Goal: Task Accomplishment & Management: Complete application form

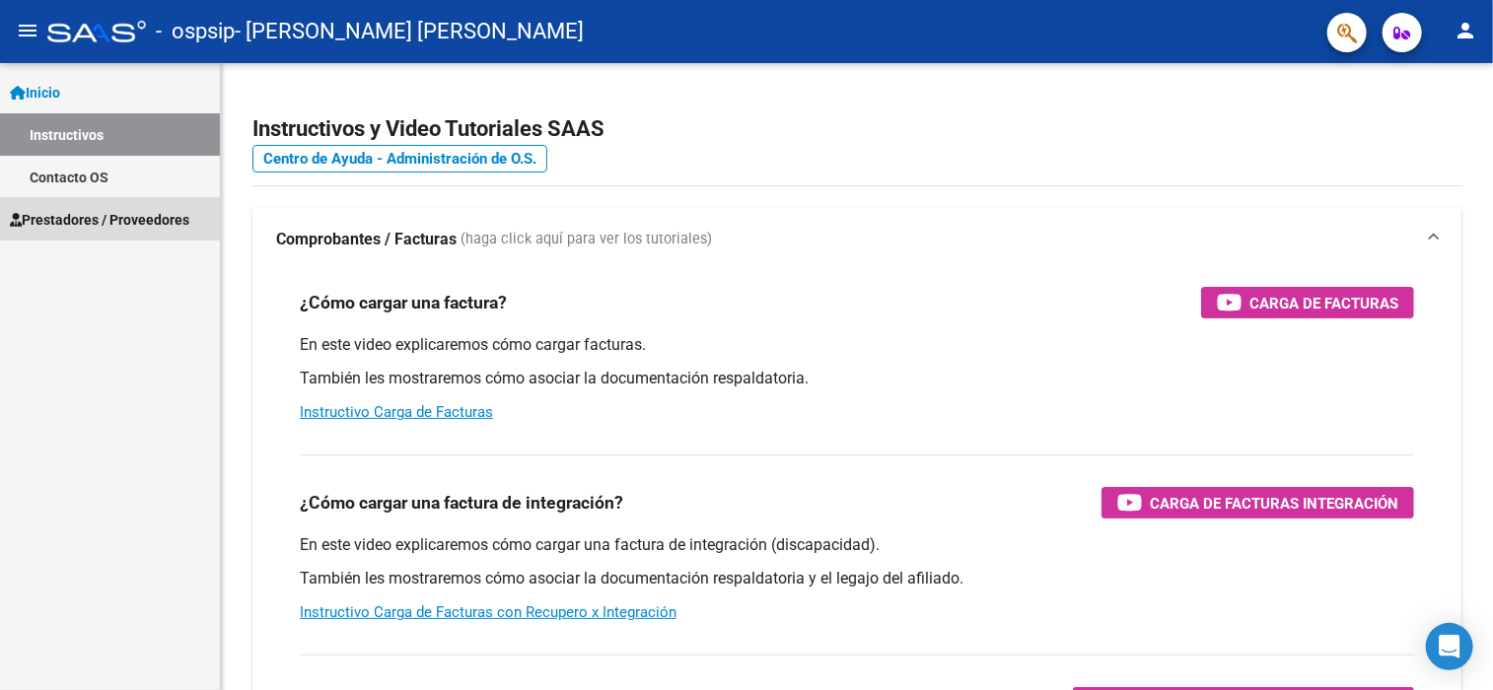
drag, startPoint x: 73, startPoint y: 223, endPoint x: 86, endPoint y: 220, distance: 13.2
click at [73, 223] on span "Prestadores / Proveedores" at bounding box center [99, 220] width 179 height 22
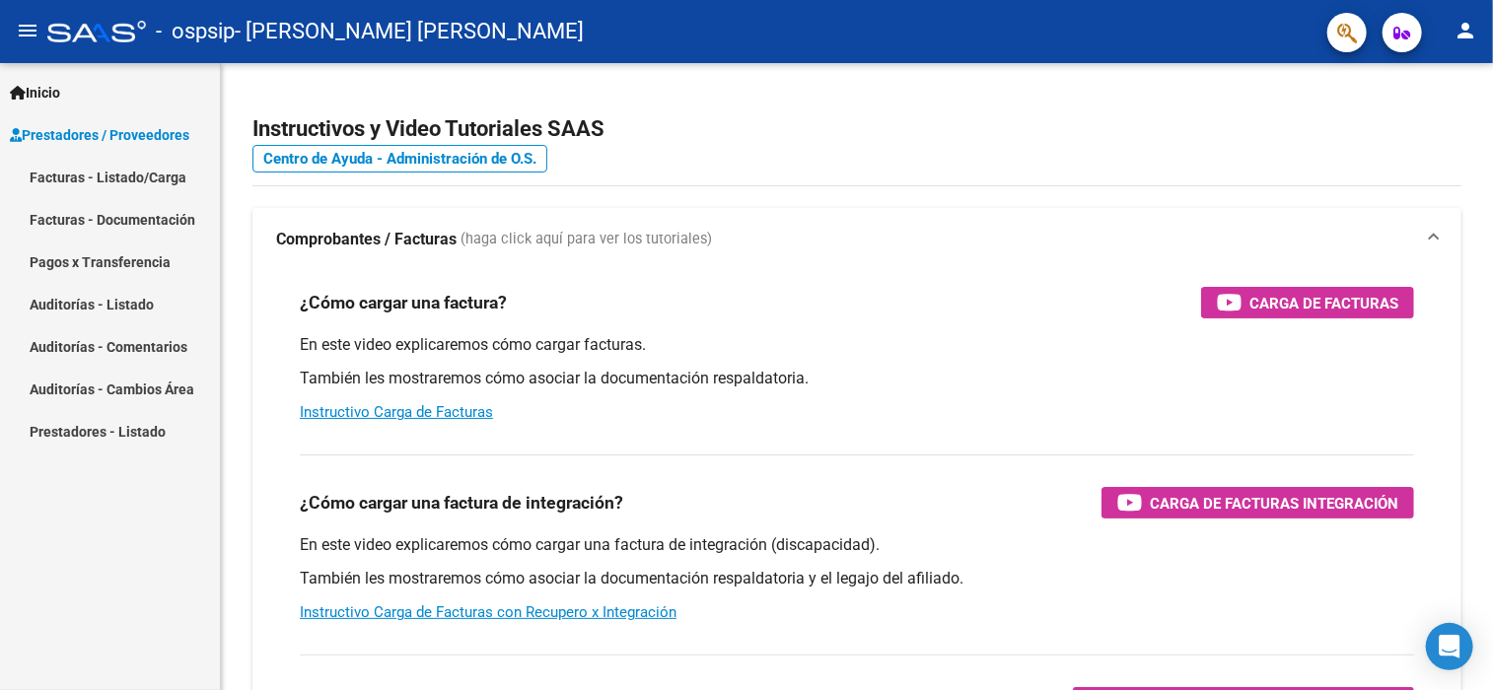
click at [99, 180] on link "Facturas - Listado/Carga" at bounding box center [110, 177] width 220 height 42
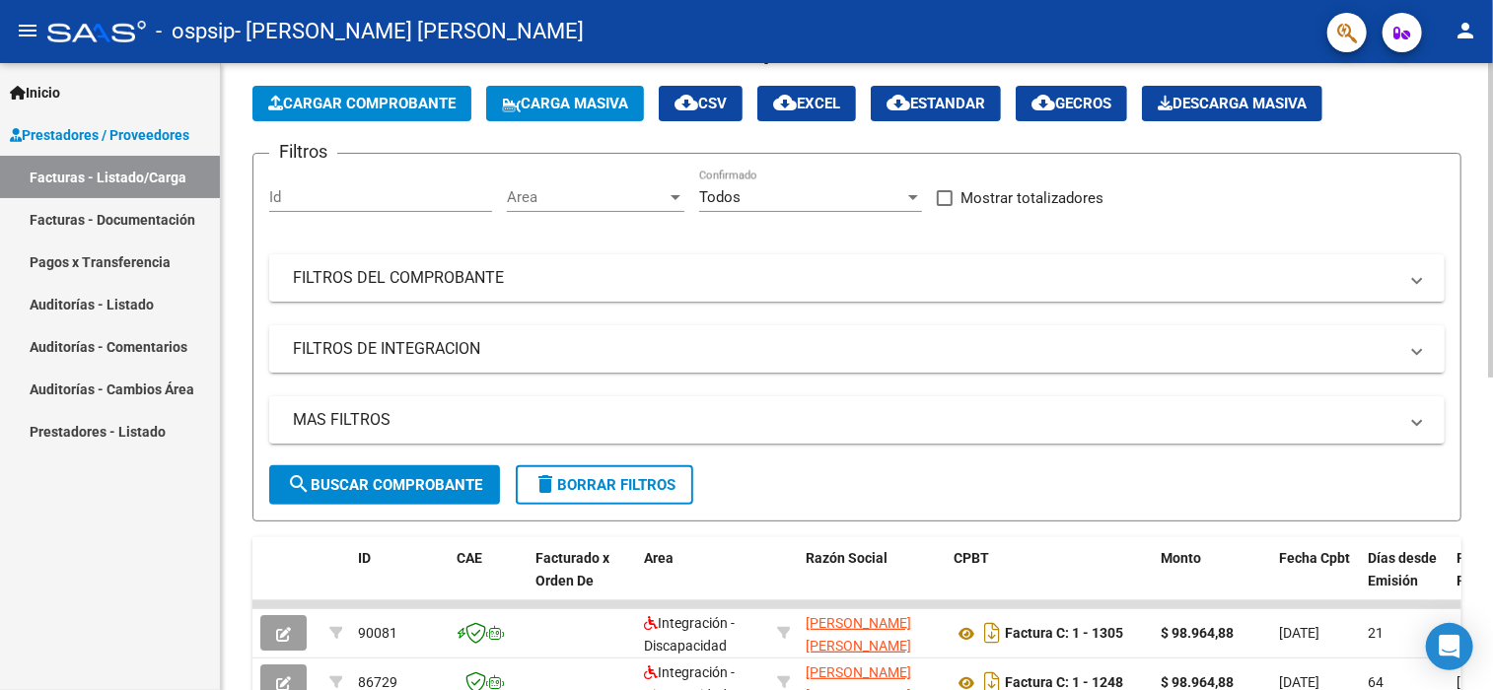
scroll to position [197, 0]
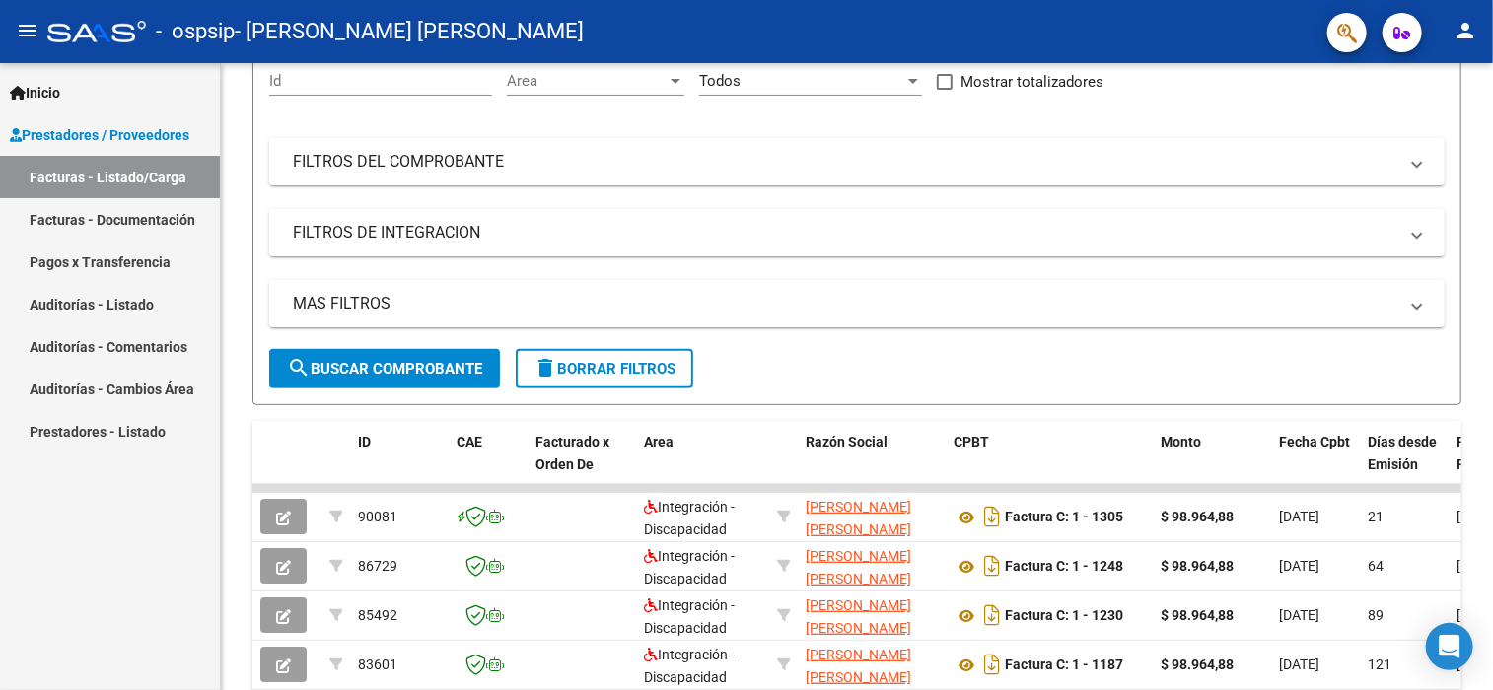
drag, startPoint x: 142, startPoint y: 215, endPoint x: 193, endPoint y: 248, distance: 60.7
click at [142, 215] on link "Facturas - Documentación" at bounding box center [110, 219] width 220 height 42
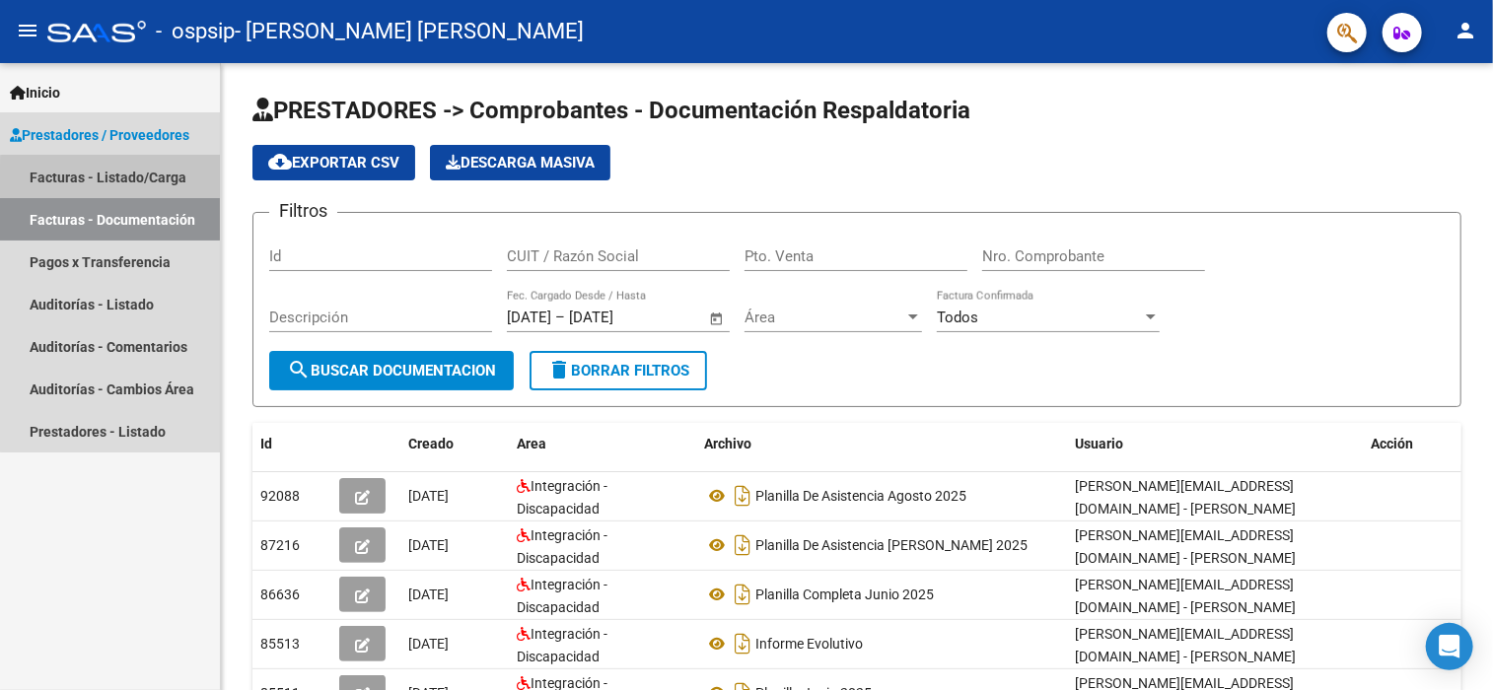
click at [158, 180] on link "Facturas - Listado/Carga" at bounding box center [110, 177] width 220 height 42
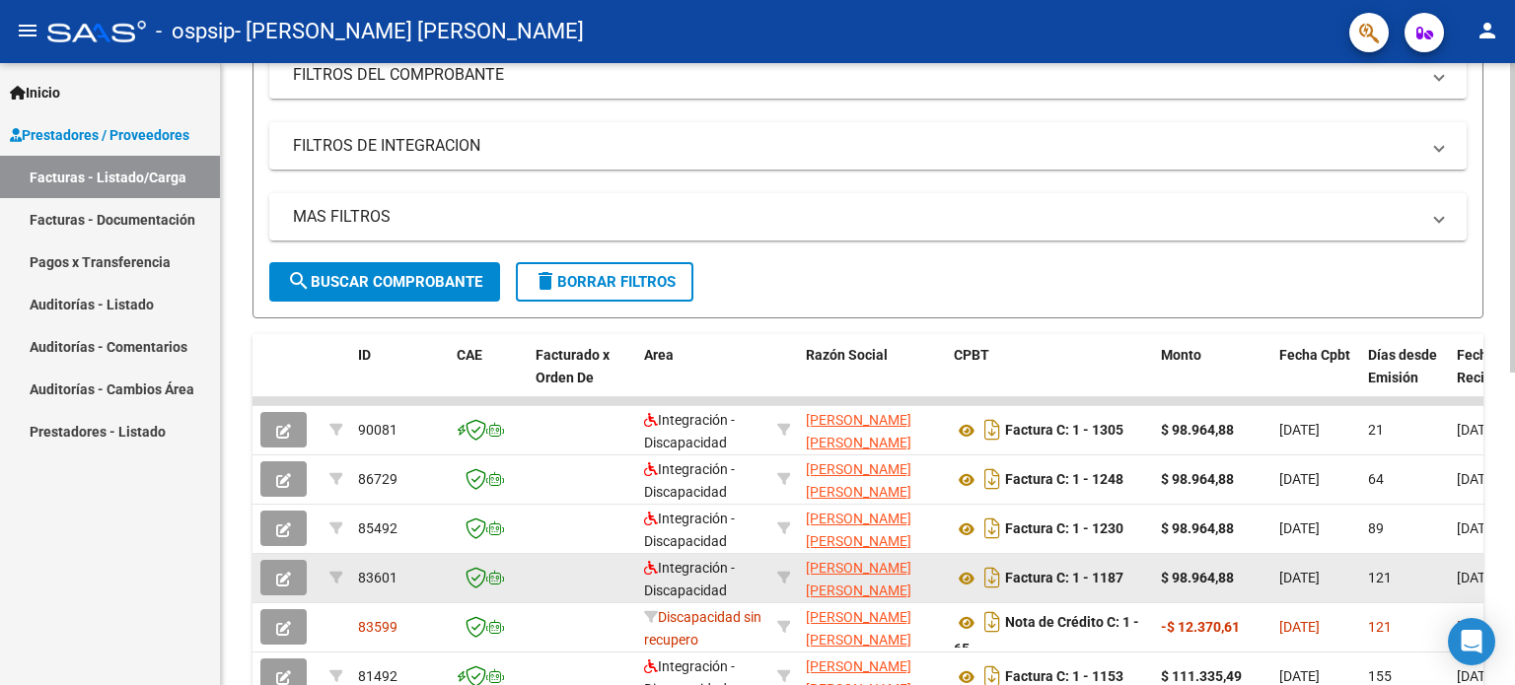
scroll to position [296, 0]
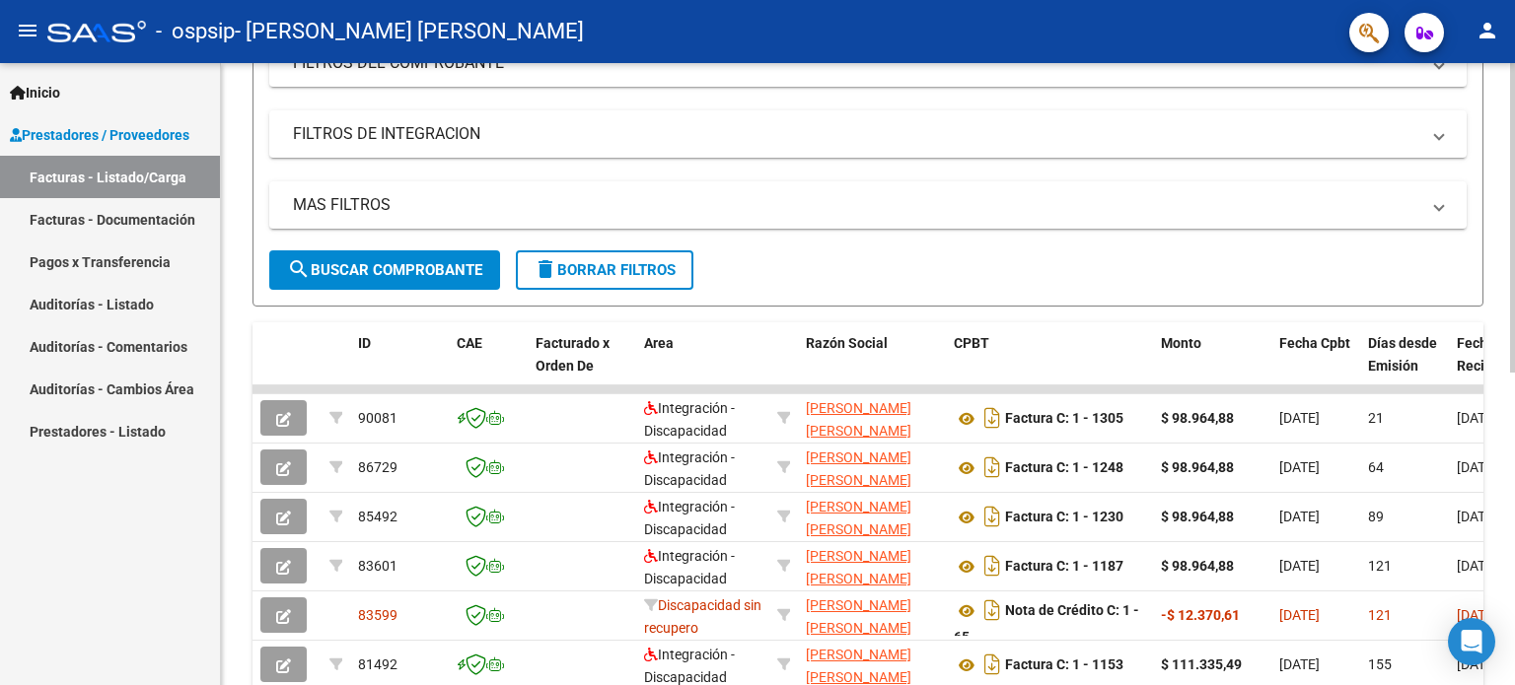
click at [1492, 407] on div at bounding box center [1512, 368] width 5 height 310
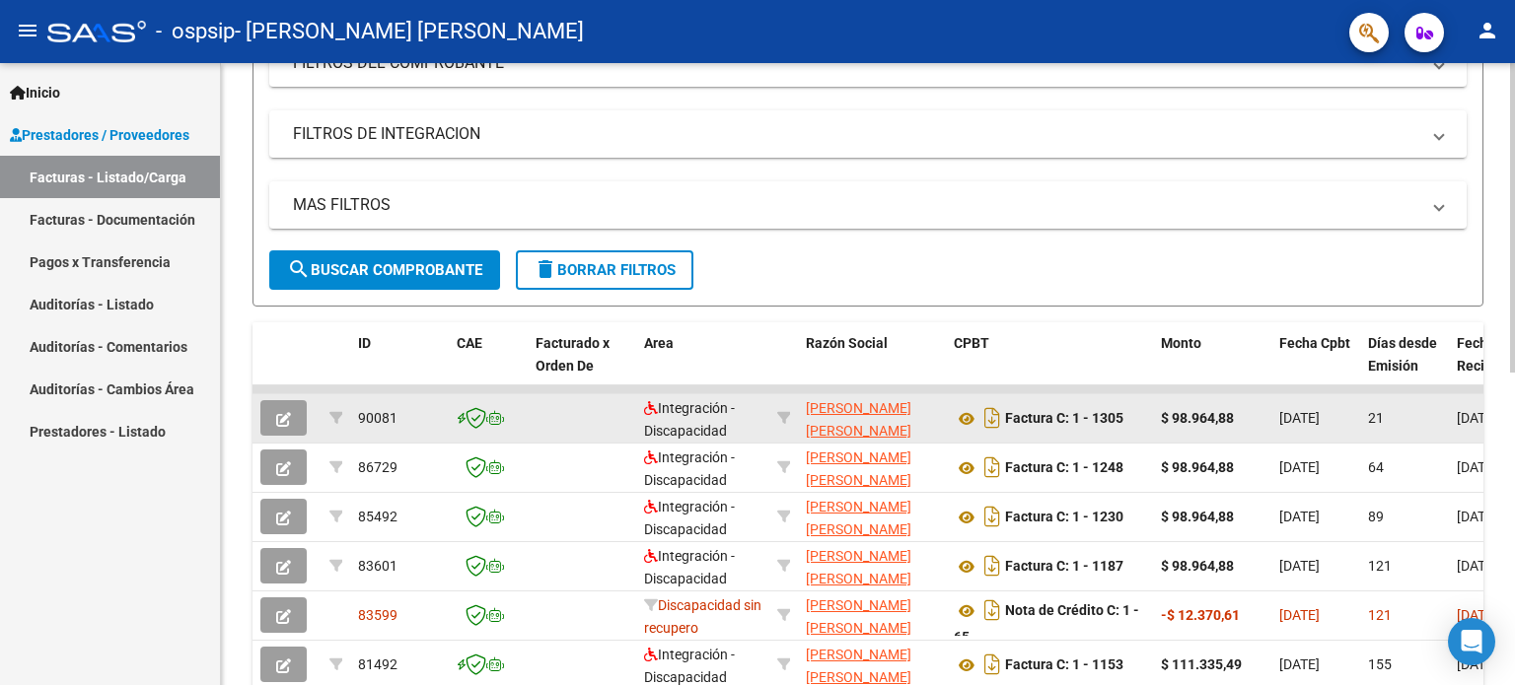
click at [1223, 421] on strong "$ 98.964,88" at bounding box center [1197, 418] width 73 height 16
click at [1459, 413] on span "[DATE]" at bounding box center [1477, 418] width 40 height 16
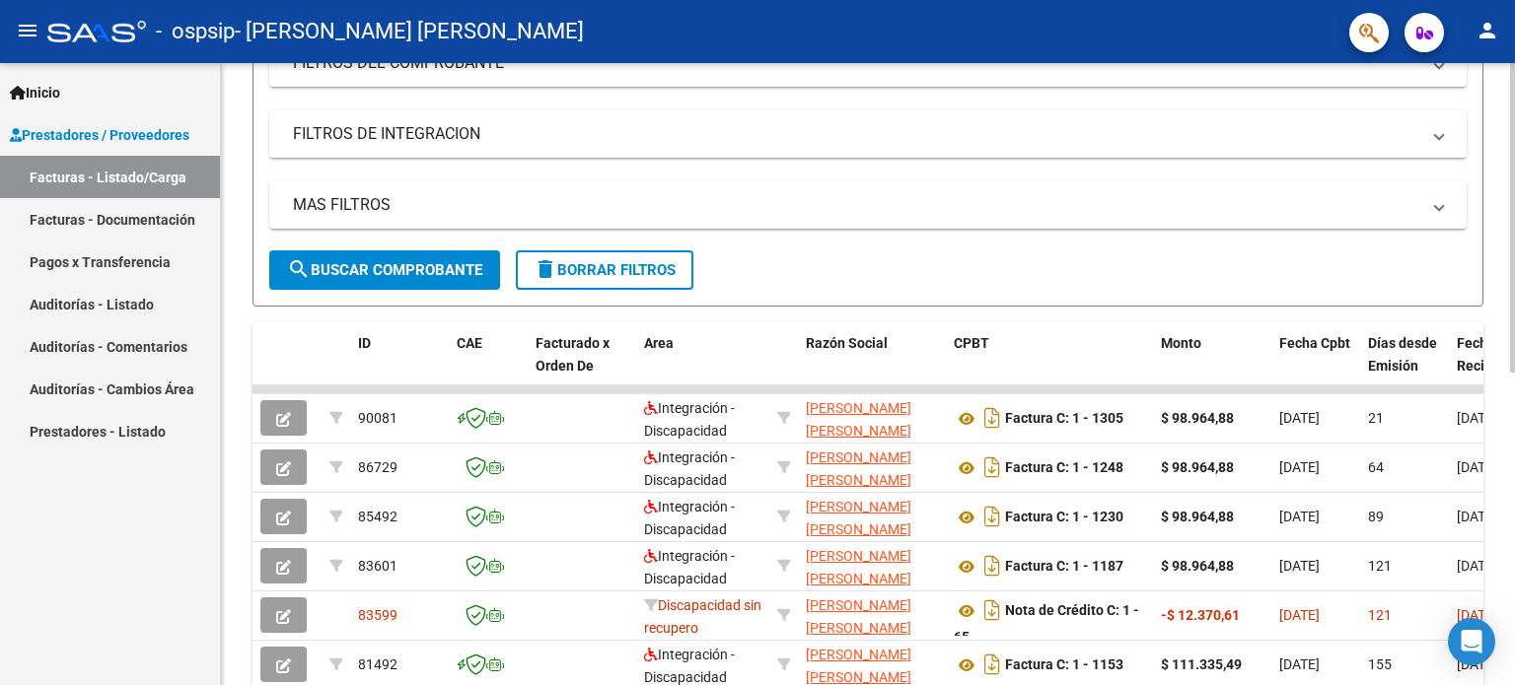
click at [1466, 350] on div "Fecha Recibido" at bounding box center [1493, 354] width 73 height 45
click at [1414, 366] on span "Días desde Emisión" at bounding box center [1402, 354] width 69 height 38
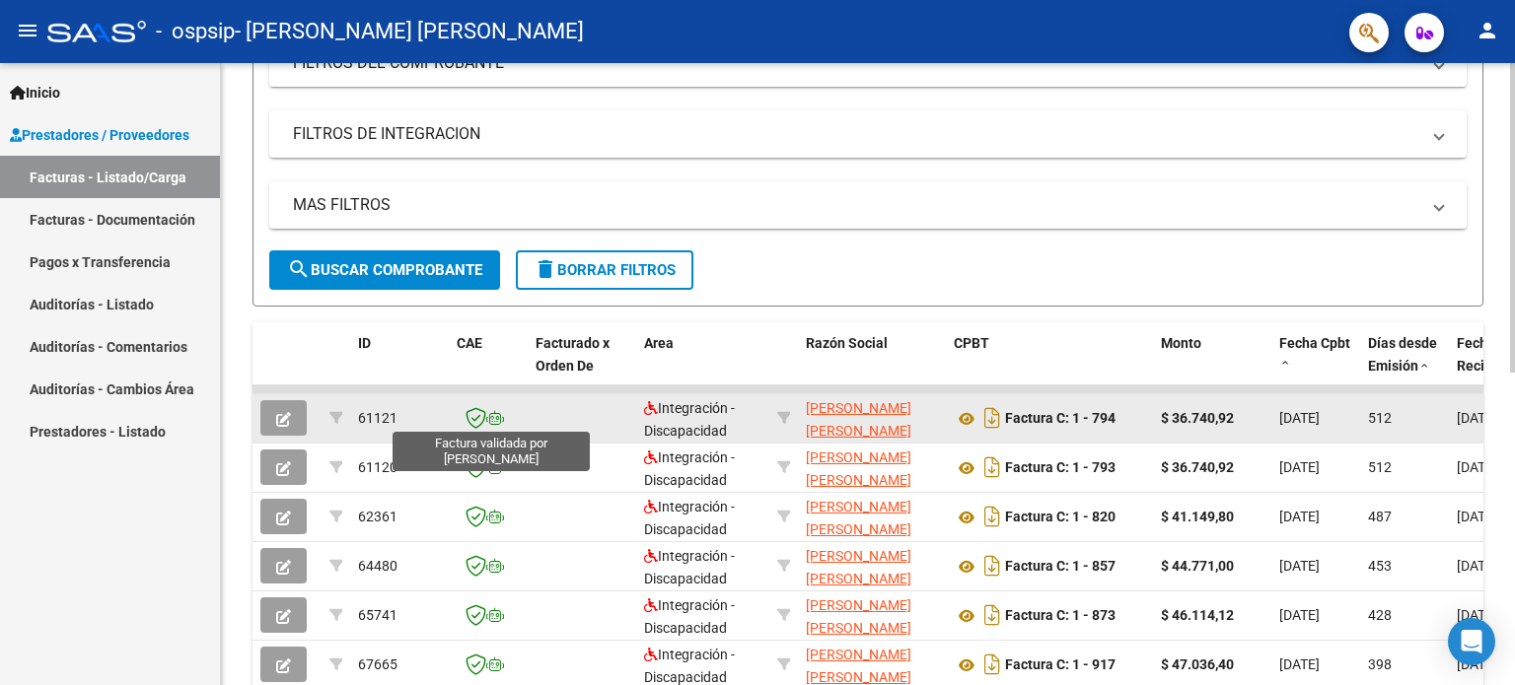
click at [482, 416] on icon at bounding box center [475, 418] width 21 height 22
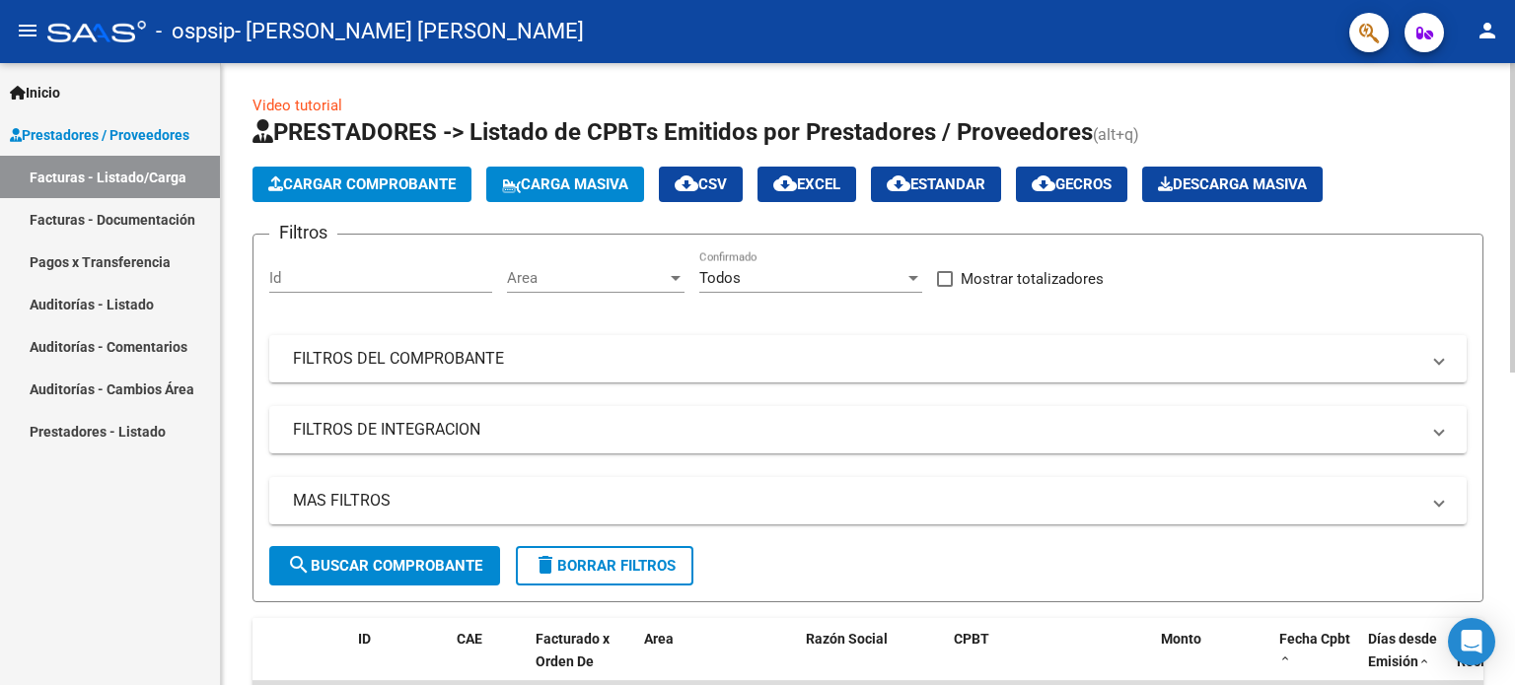
click at [370, 183] on span "Cargar Comprobante" at bounding box center [361, 185] width 187 height 18
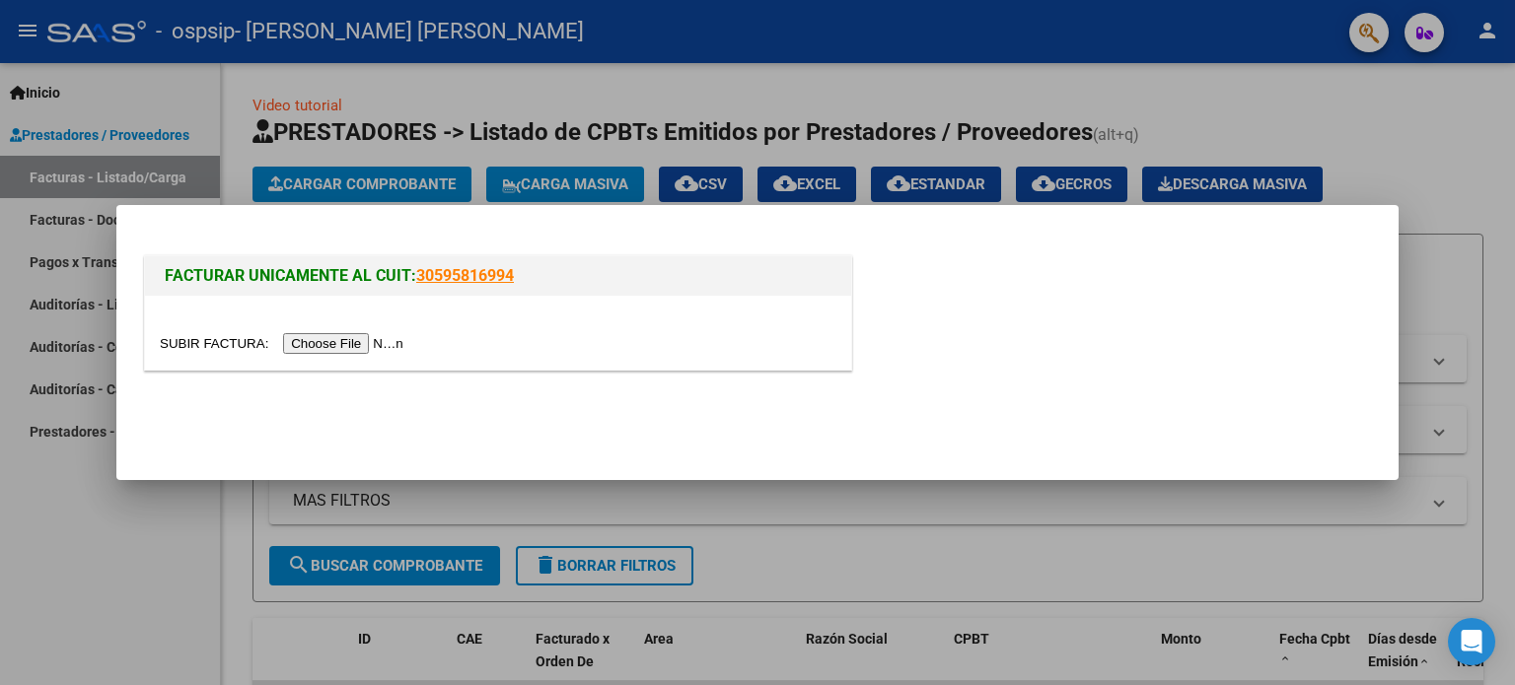
click at [369, 339] on input "file" at bounding box center [284, 343] width 249 height 21
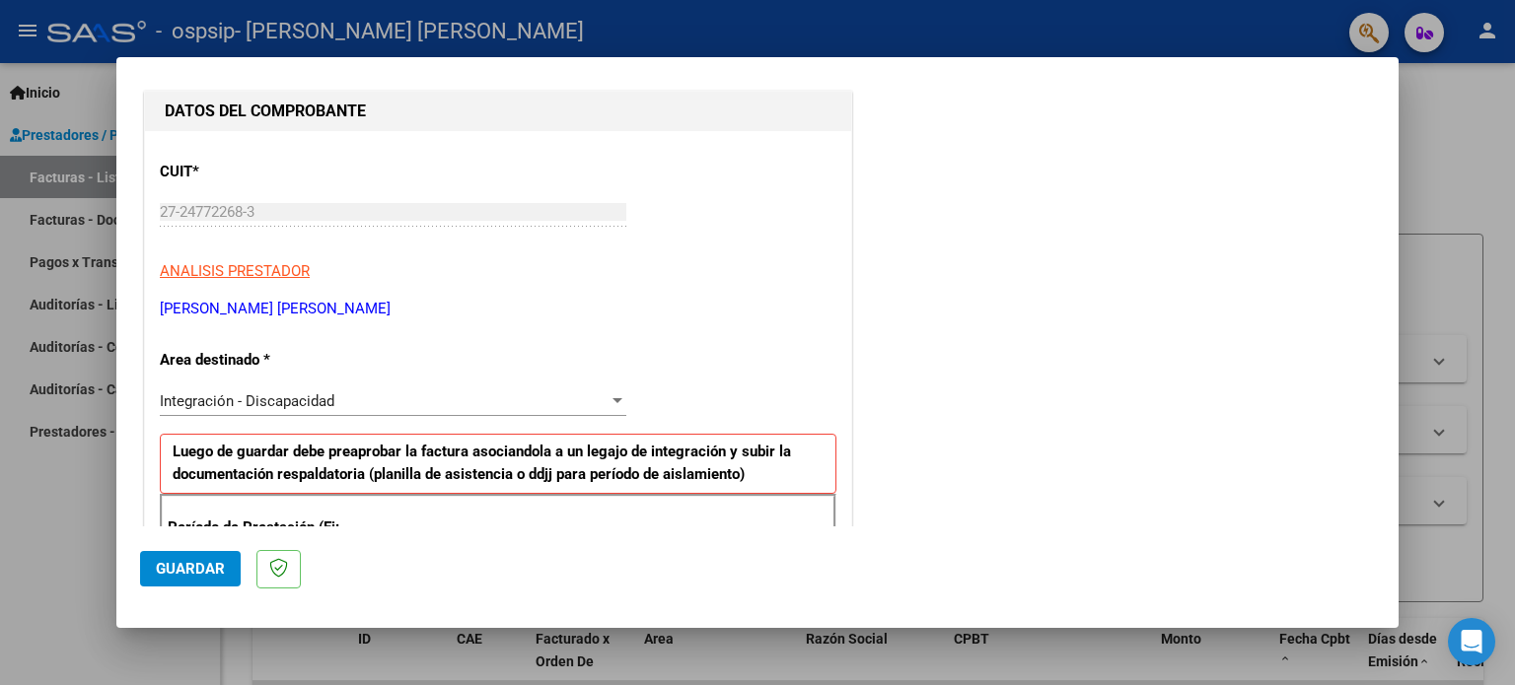
scroll to position [394, 0]
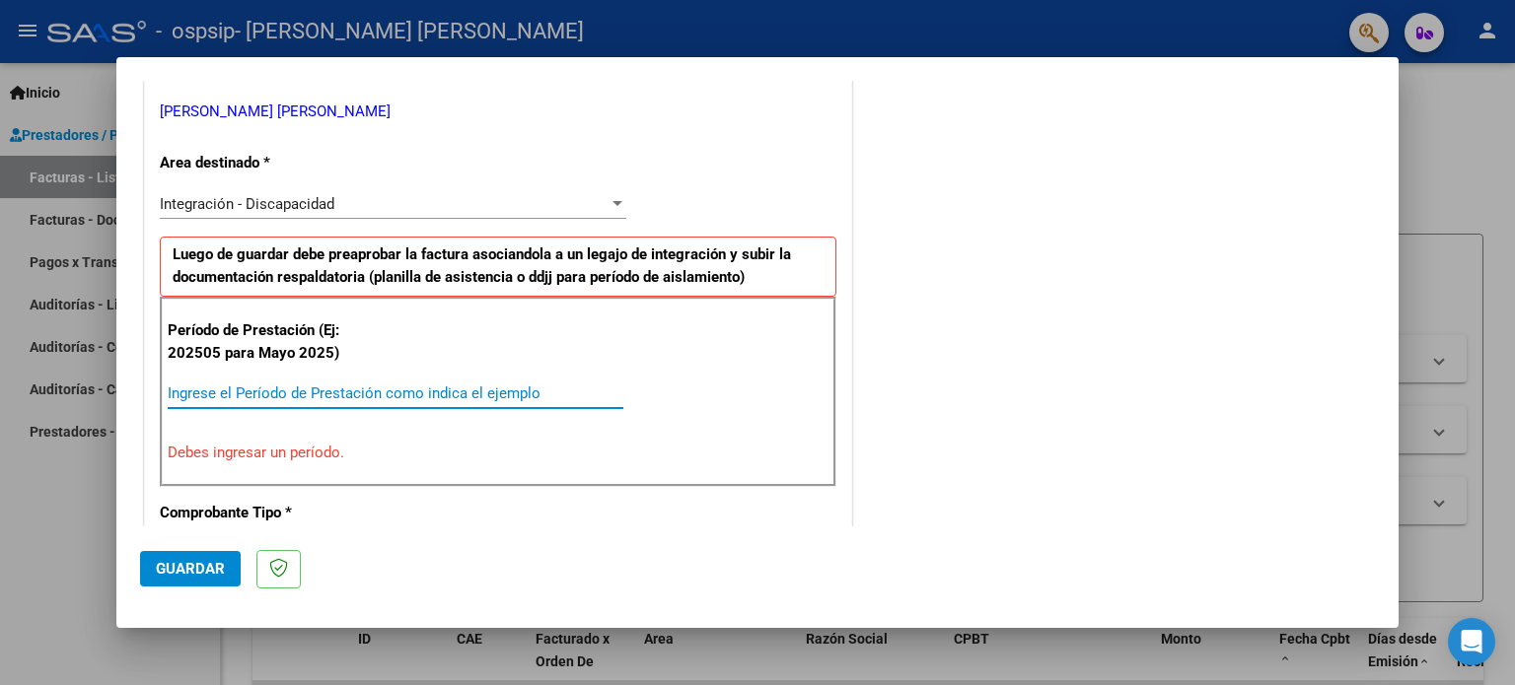
click at [308, 391] on input "Ingrese el Período de Prestación como indica el ejemplo" at bounding box center [396, 394] width 456 height 18
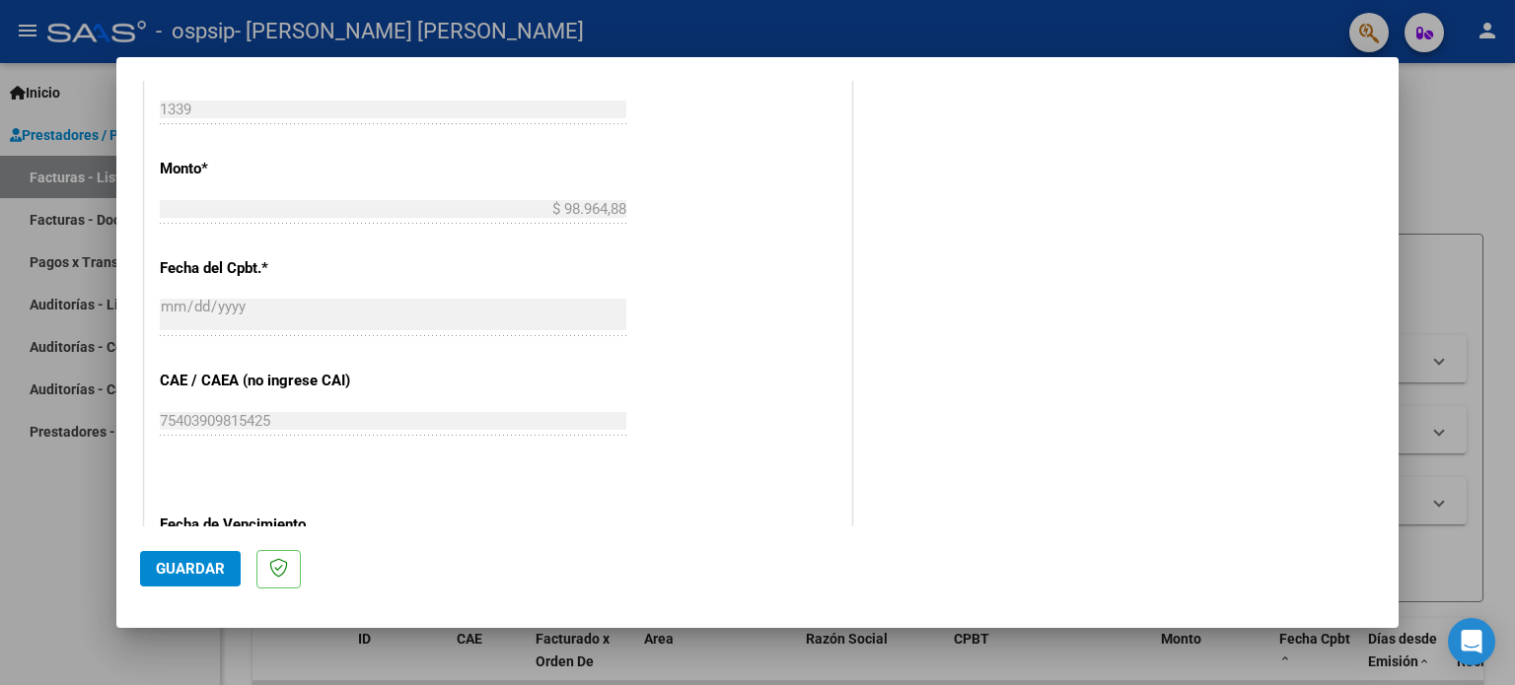
scroll to position [1183, 0]
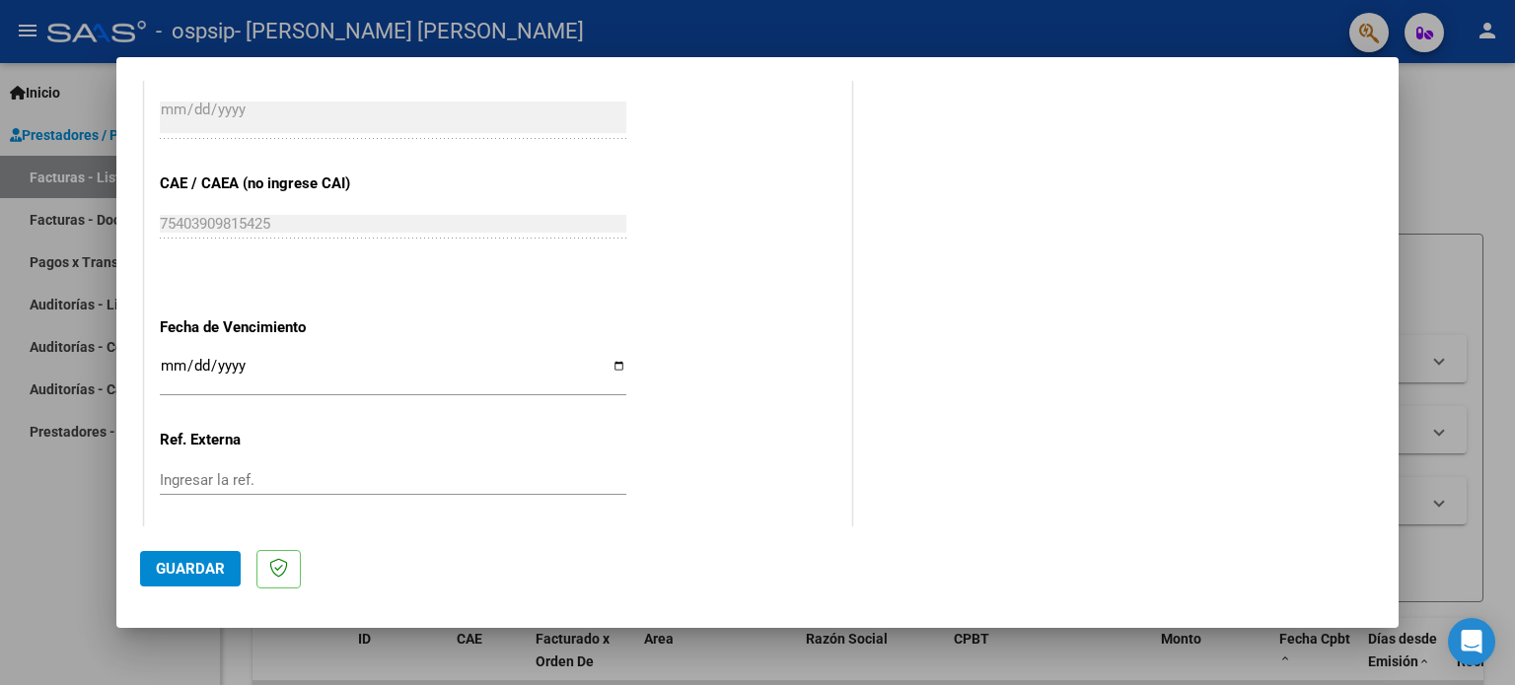
type input "202509"
click at [610, 366] on input "Ingresar la fecha" at bounding box center [393, 374] width 466 height 32
type input "[DATE]"
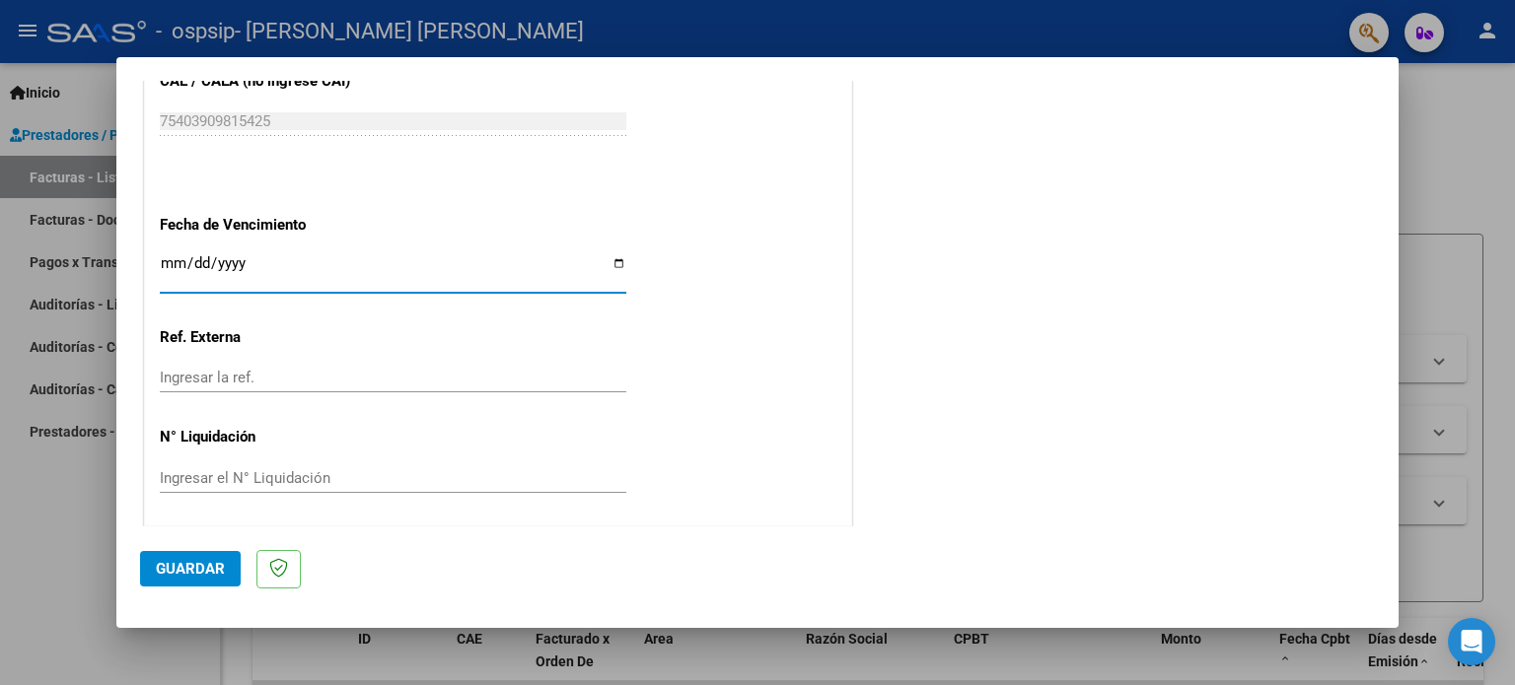
scroll to position [1287, 0]
click at [205, 568] on span "Guardar" at bounding box center [190, 569] width 69 height 18
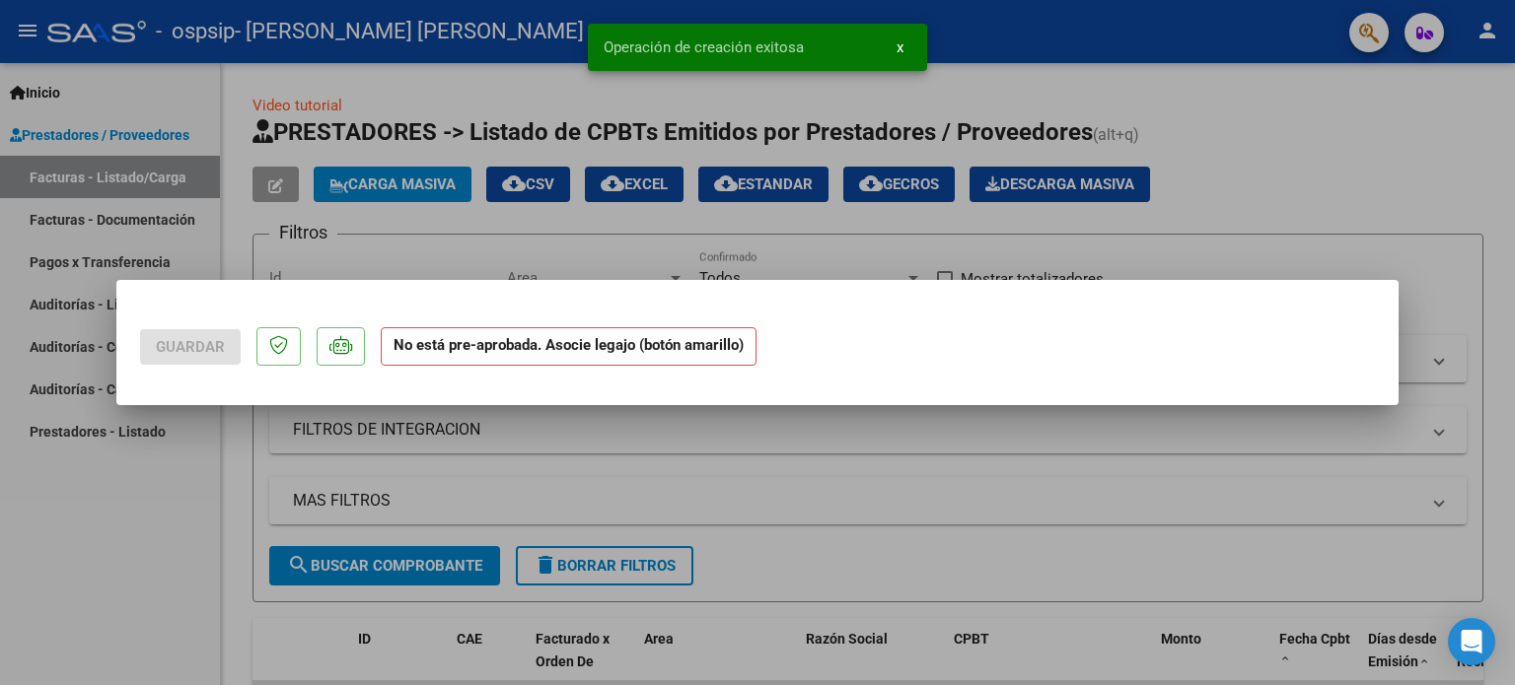
scroll to position [0, 0]
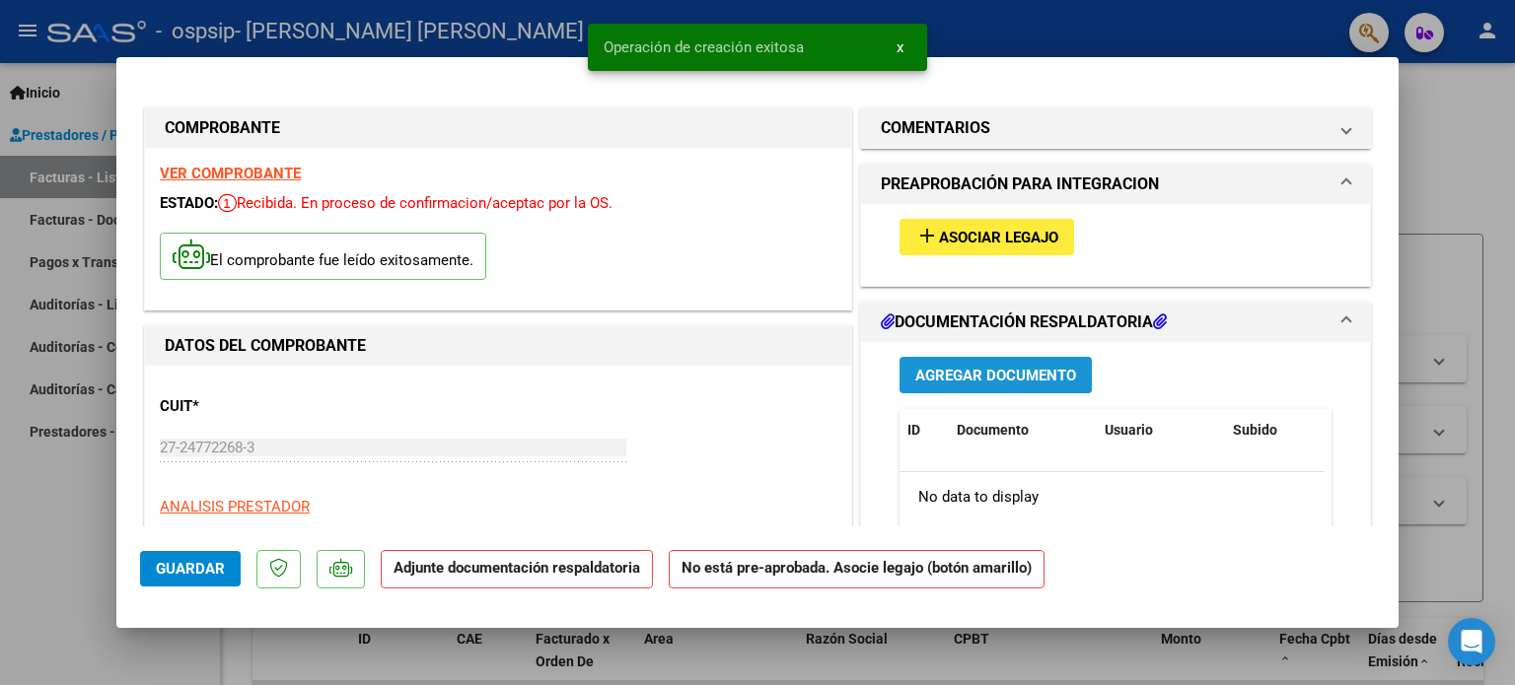
click at [1002, 367] on span "Agregar Documento" at bounding box center [995, 376] width 161 height 18
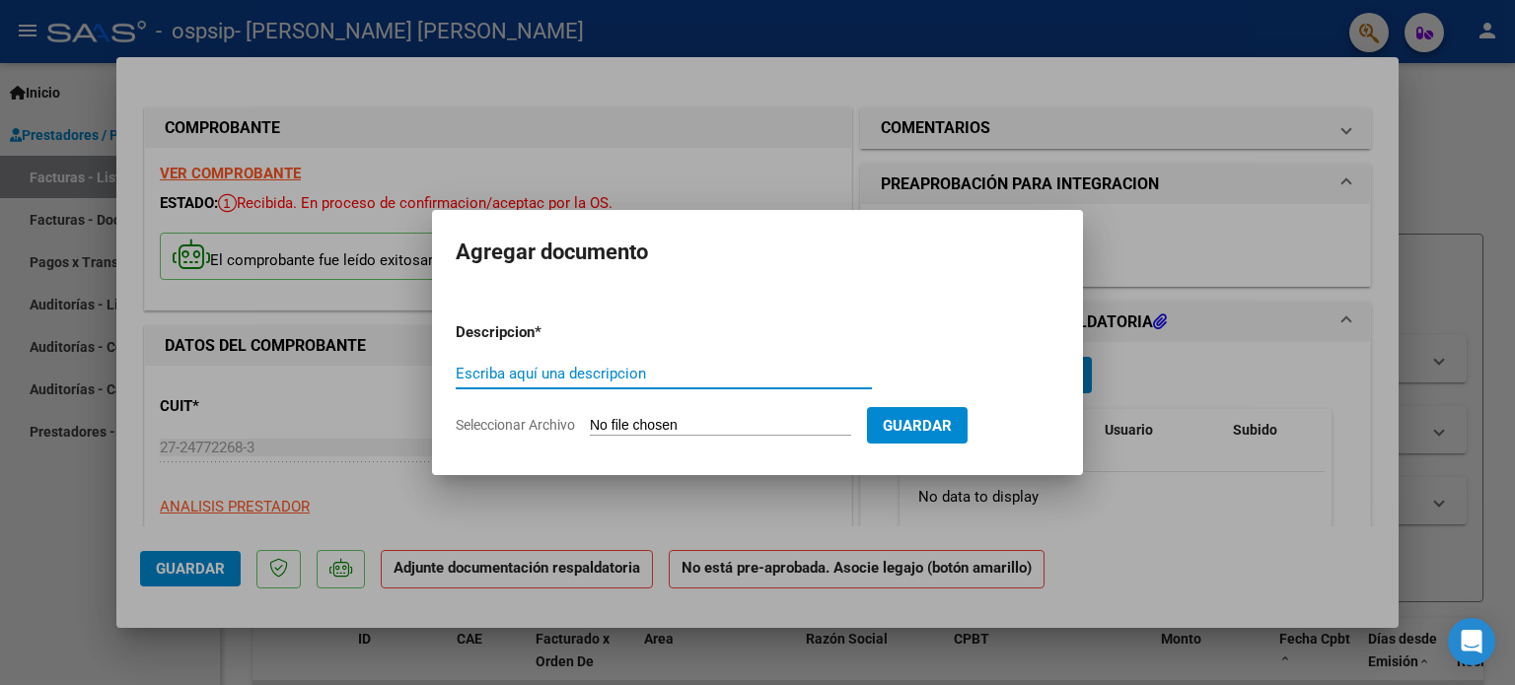
click at [594, 368] on input "Escriba aquí una descripcion" at bounding box center [664, 374] width 416 height 18
click at [456, 373] on input "asistencia [DATE]" at bounding box center [664, 374] width 416 height 18
type input "planilla de asistencia [DATE]"
click at [825, 423] on input "Seleccionar Archivo" at bounding box center [720, 426] width 261 height 19
type input "C:\fakepath\planilla [DATE].pdf"
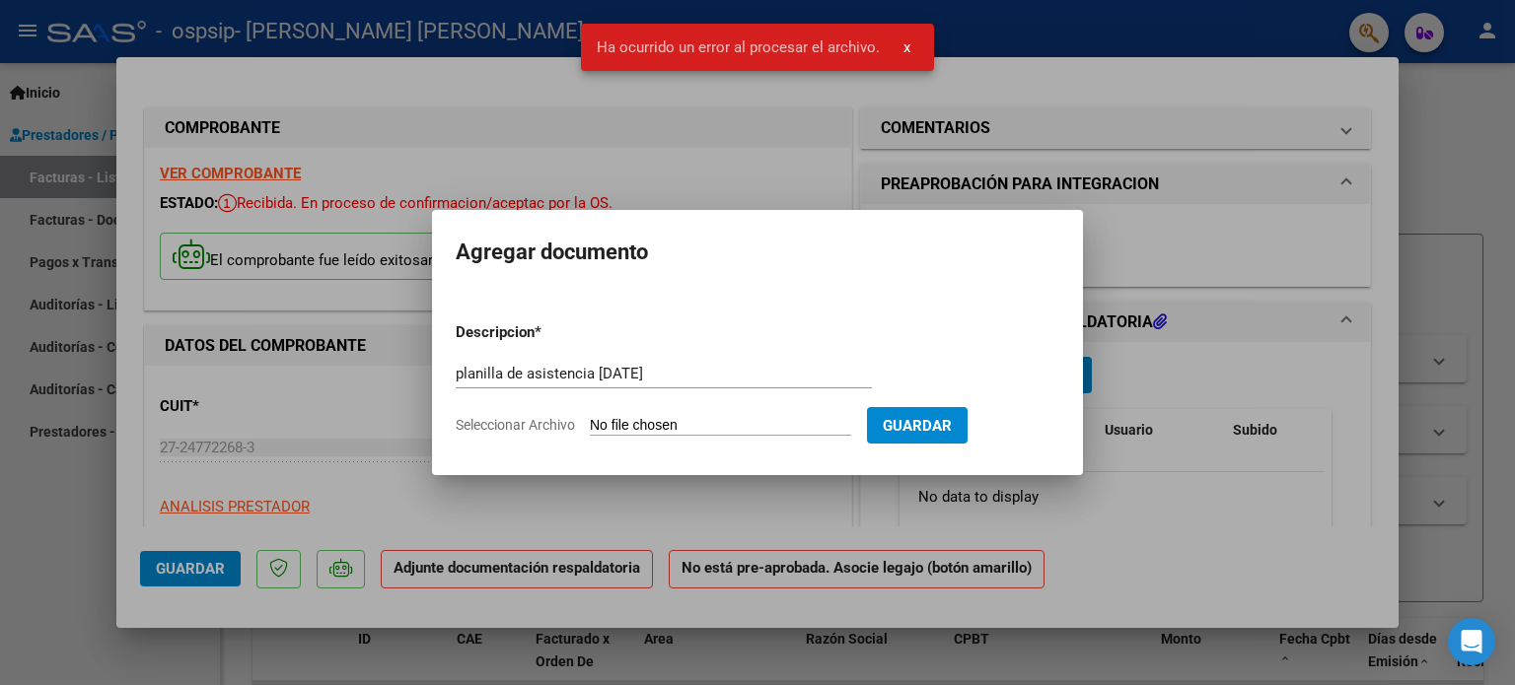
click at [739, 421] on input "Seleccionar Archivo" at bounding box center [720, 426] width 261 height 19
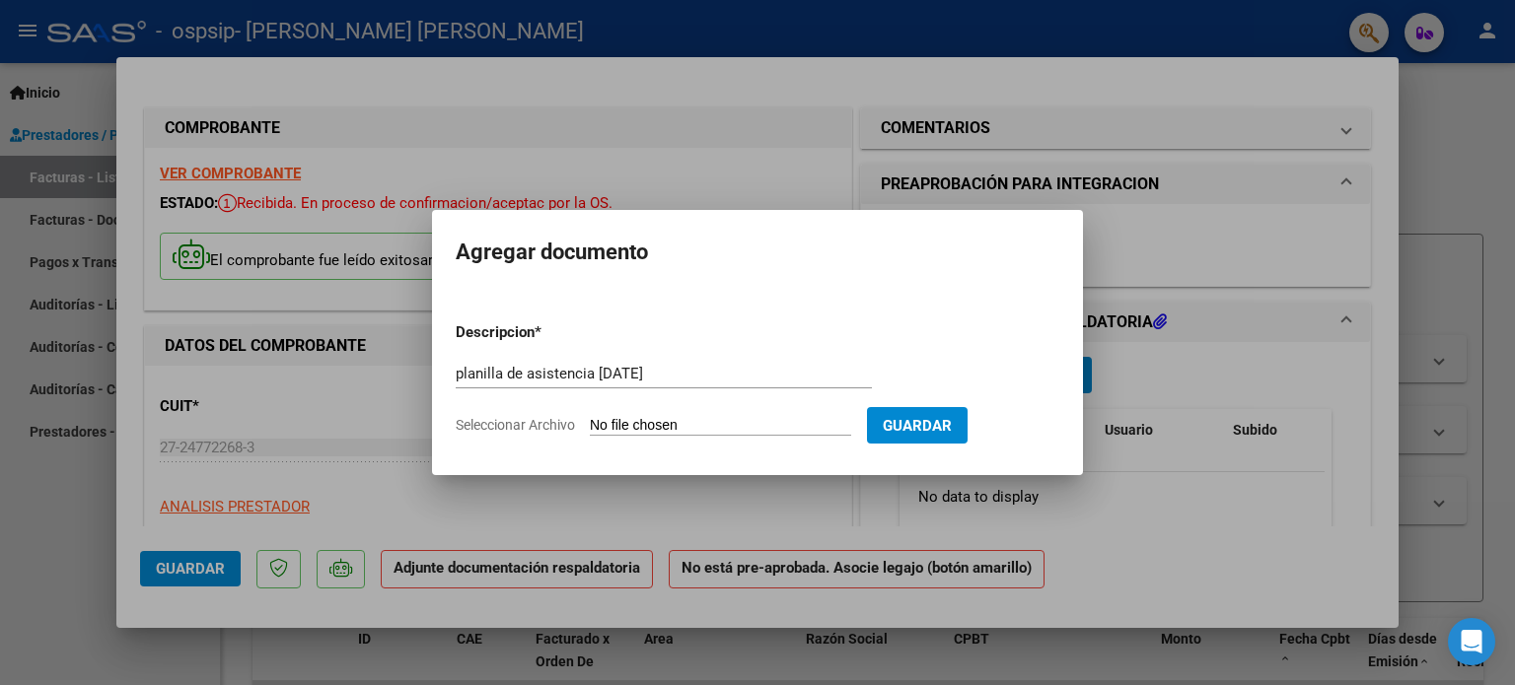
type input "C:\fakepath\planilla [DATE].pdf"
click at [718, 422] on input "Seleccionar Archivo" at bounding box center [720, 426] width 261 height 19
type input "C:\fakepath\planilla [DATE].pdf"
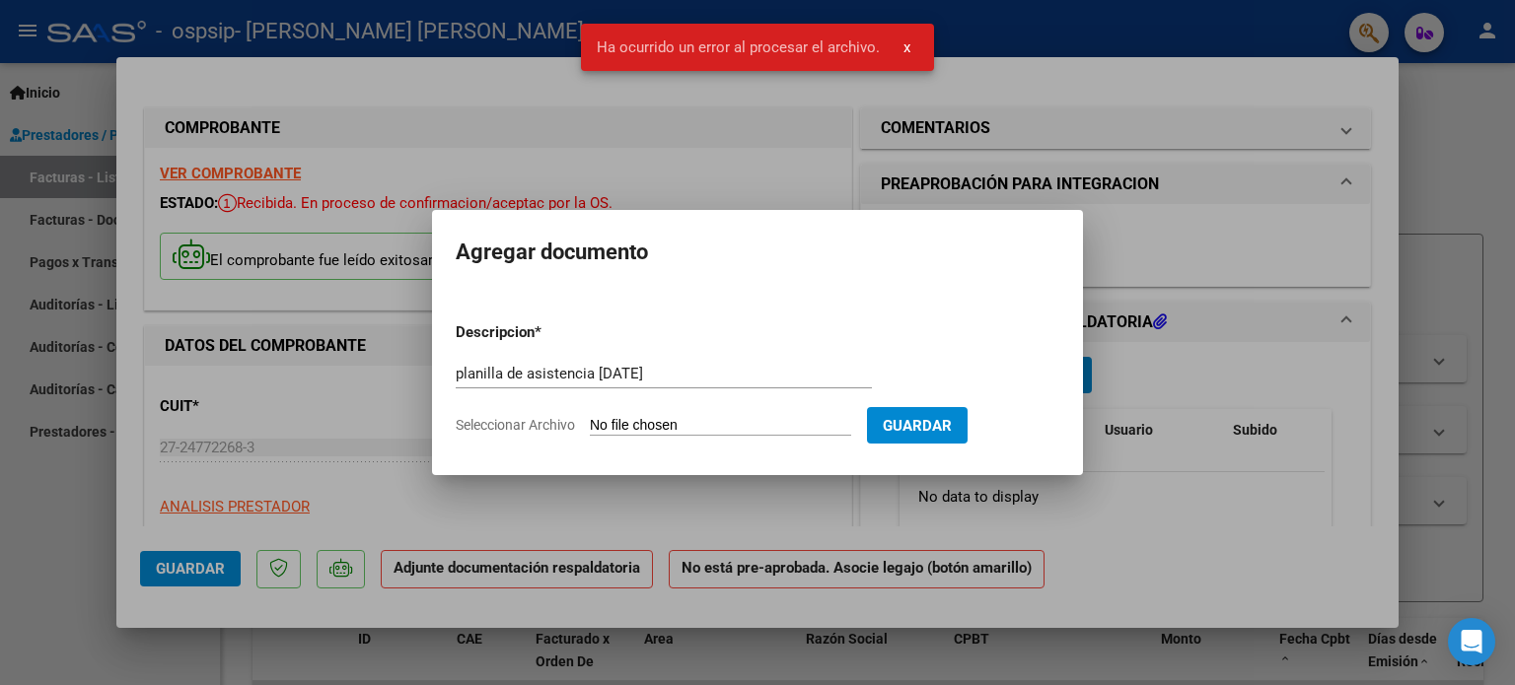
click at [714, 427] on input "Seleccionar Archivo" at bounding box center [720, 426] width 261 height 19
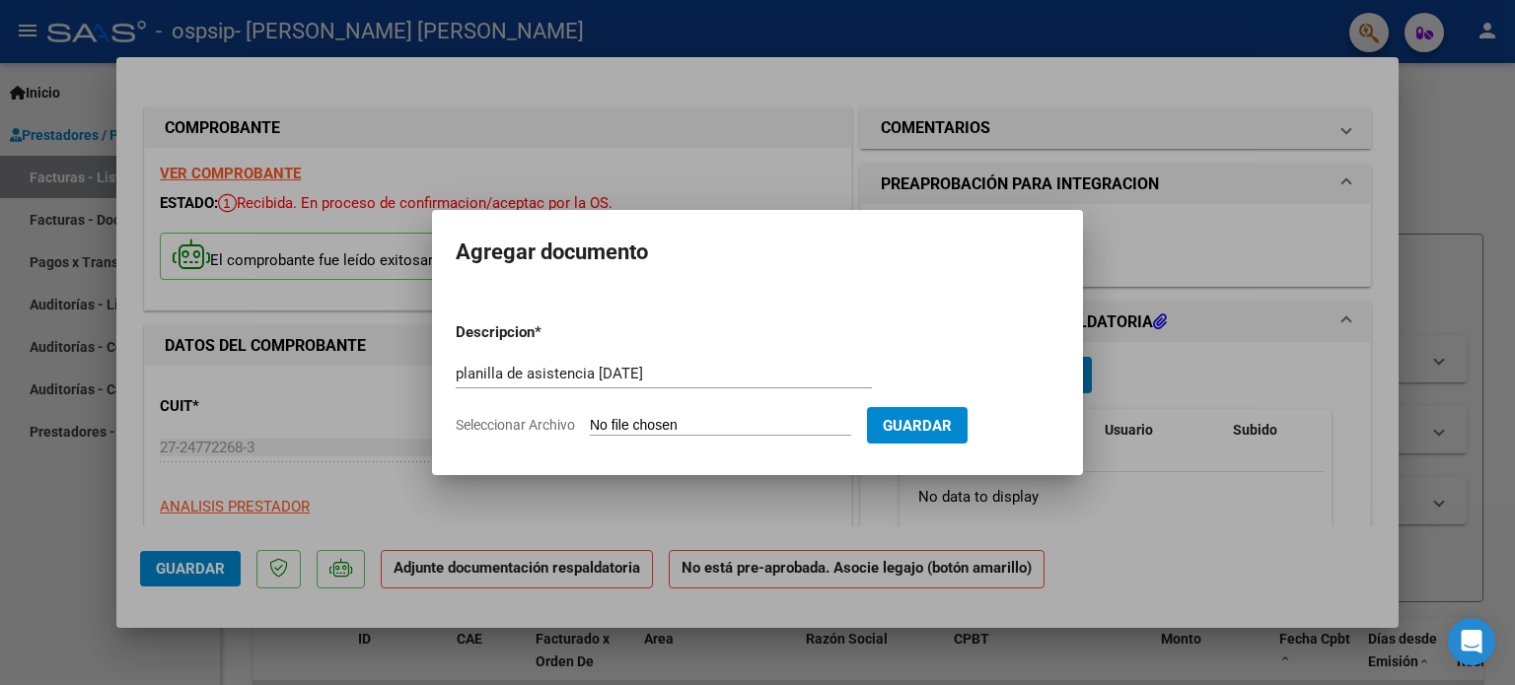
type input "C:\fakepath\planilla [DATE].pdf"
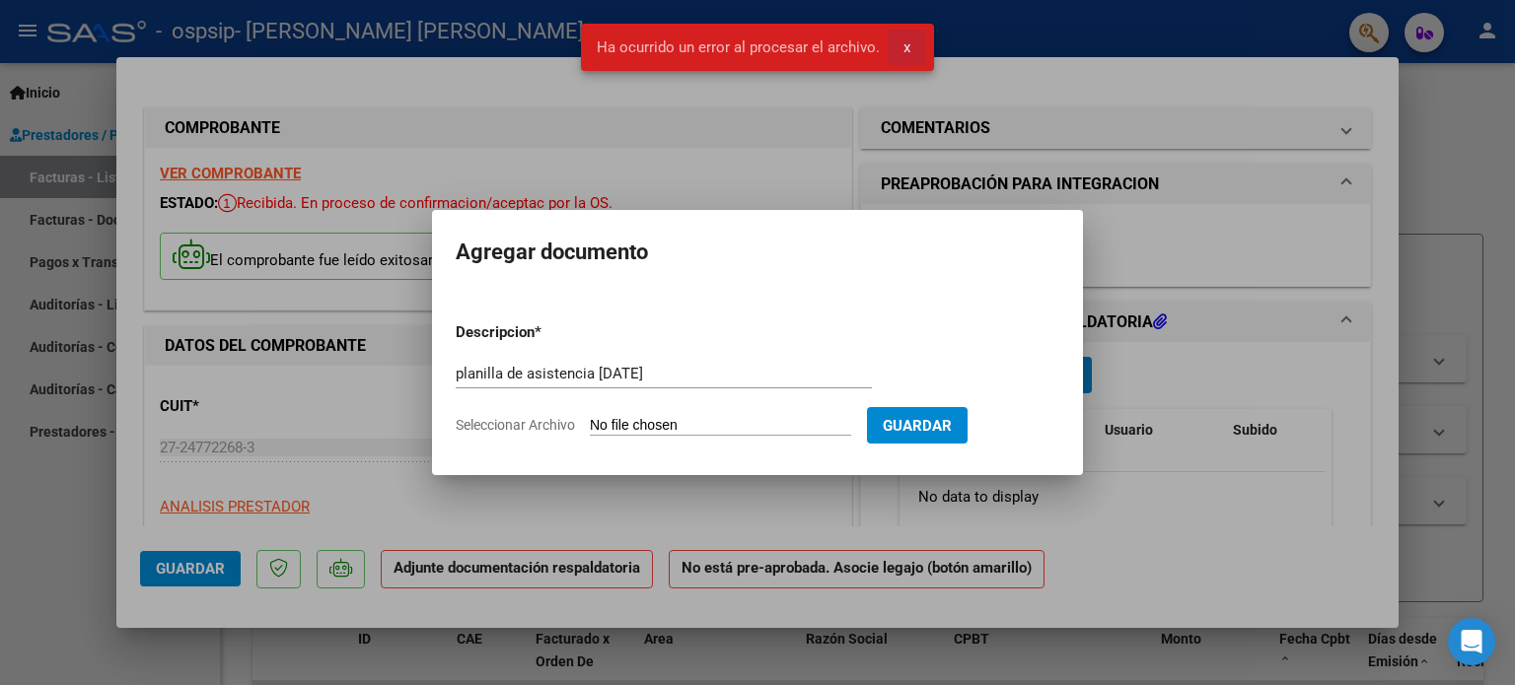
click at [903, 50] on span "x" at bounding box center [906, 47] width 7 height 18
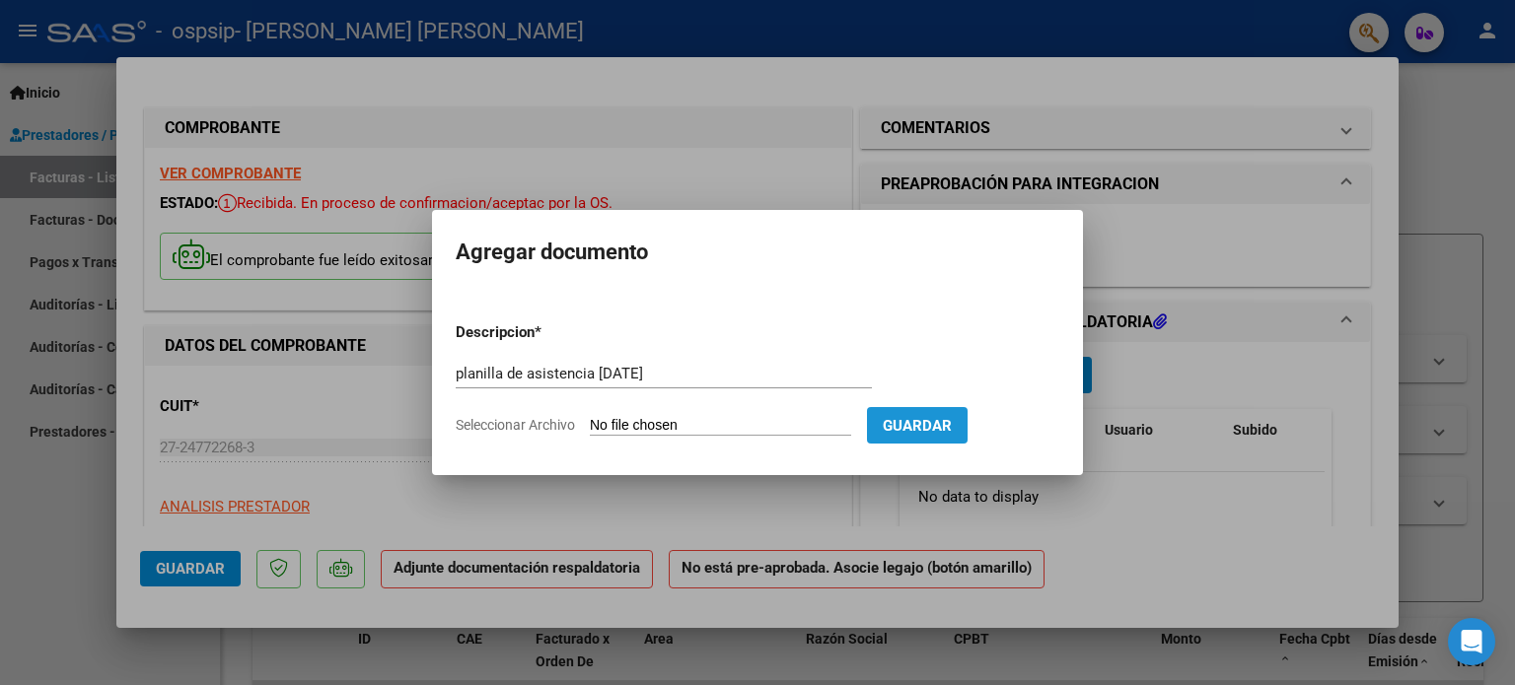
click at [952, 424] on span "Guardar" at bounding box center [917, 426] width 69 height 18
click at [935, 426] on span "Guardar" at bounding box center [917, 426] width 69 height 18
click at [540, 575] on div at bounding box center [757, 342] width 1515 height 685
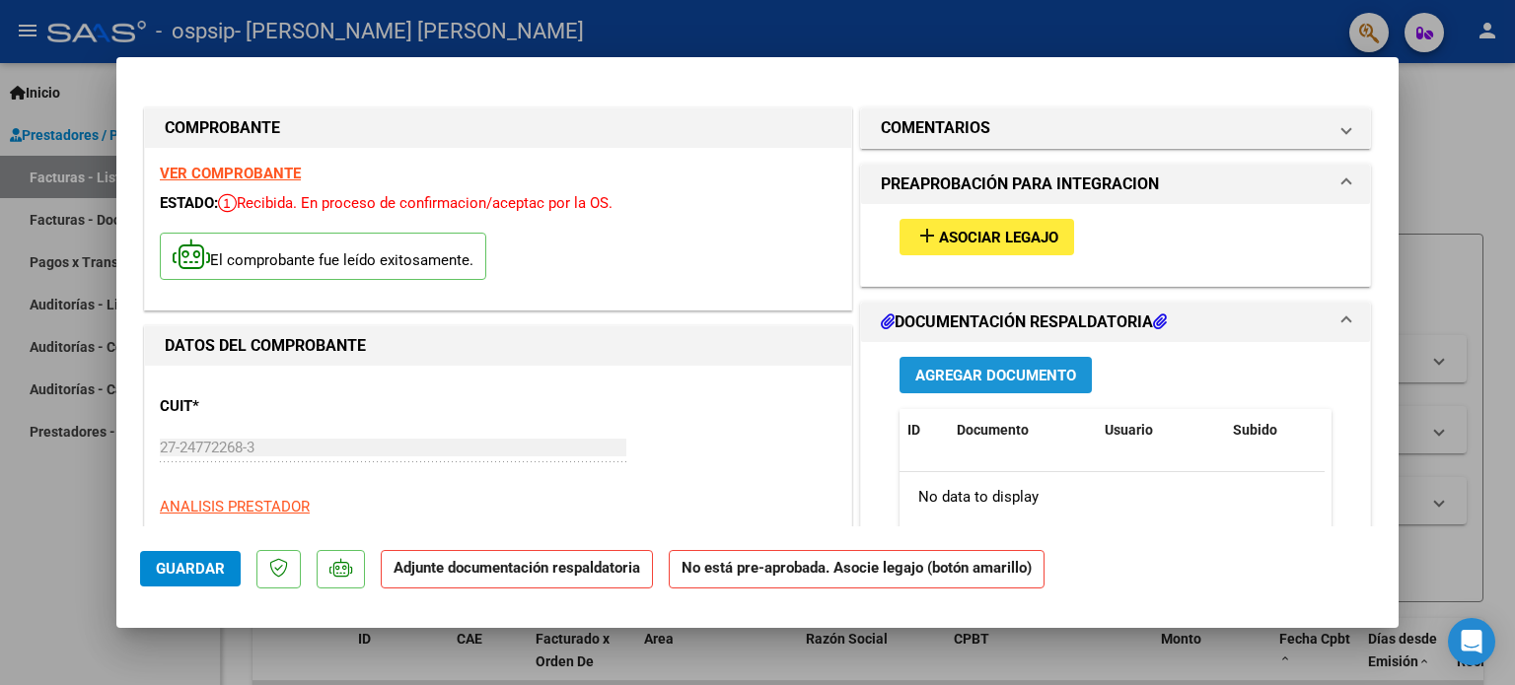
click at [989, 381] on span "Agregar Documento" at bounding box center [995, 376] width 161 height 18
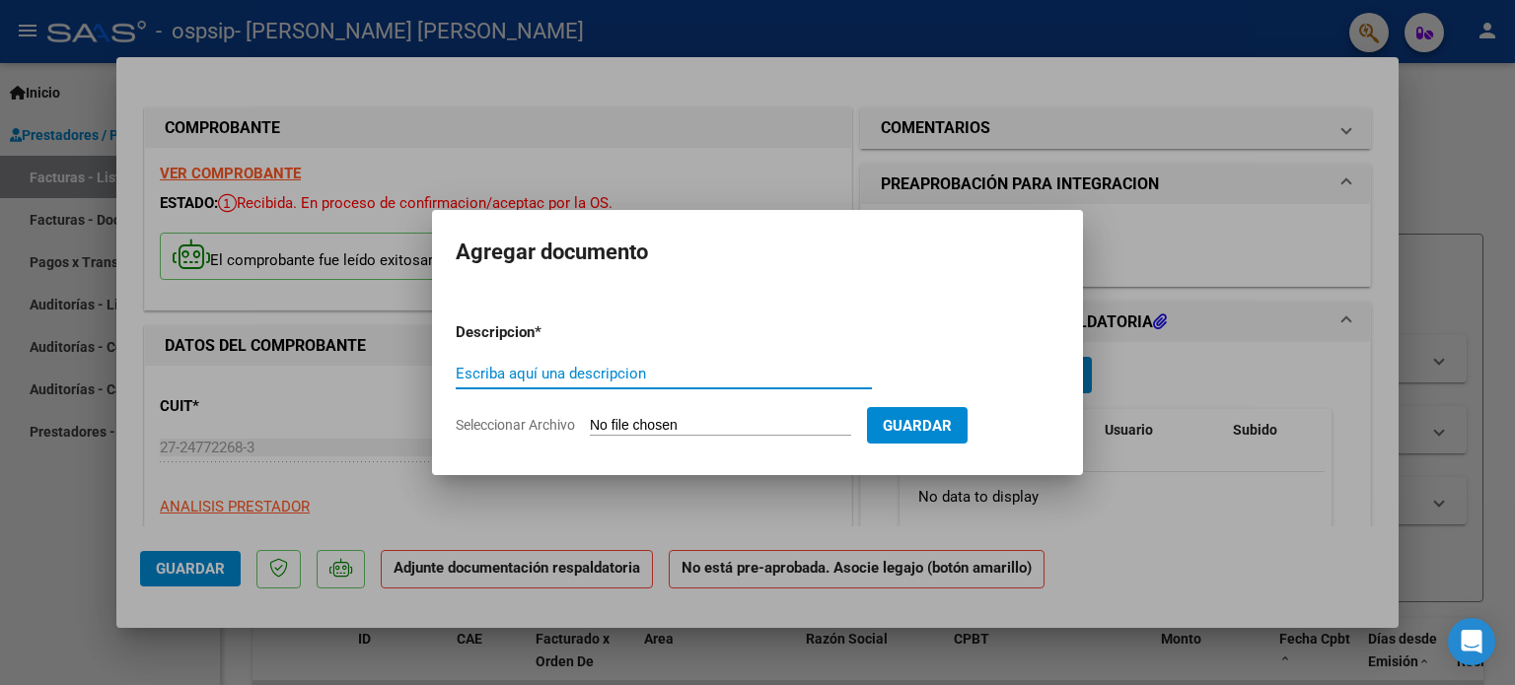
click at [628, 371] on input "Escriba aquí una descripcion" at bounding box center [664, 374] width 416 height 18
type input "planilla de asistencia [DATE]"
click at [679, 422] on input "Seleccionar Archivo" at bounding box center [720, 426] width 261 height 19
type input "C:\fakepath\planilla [DATE].pdf"
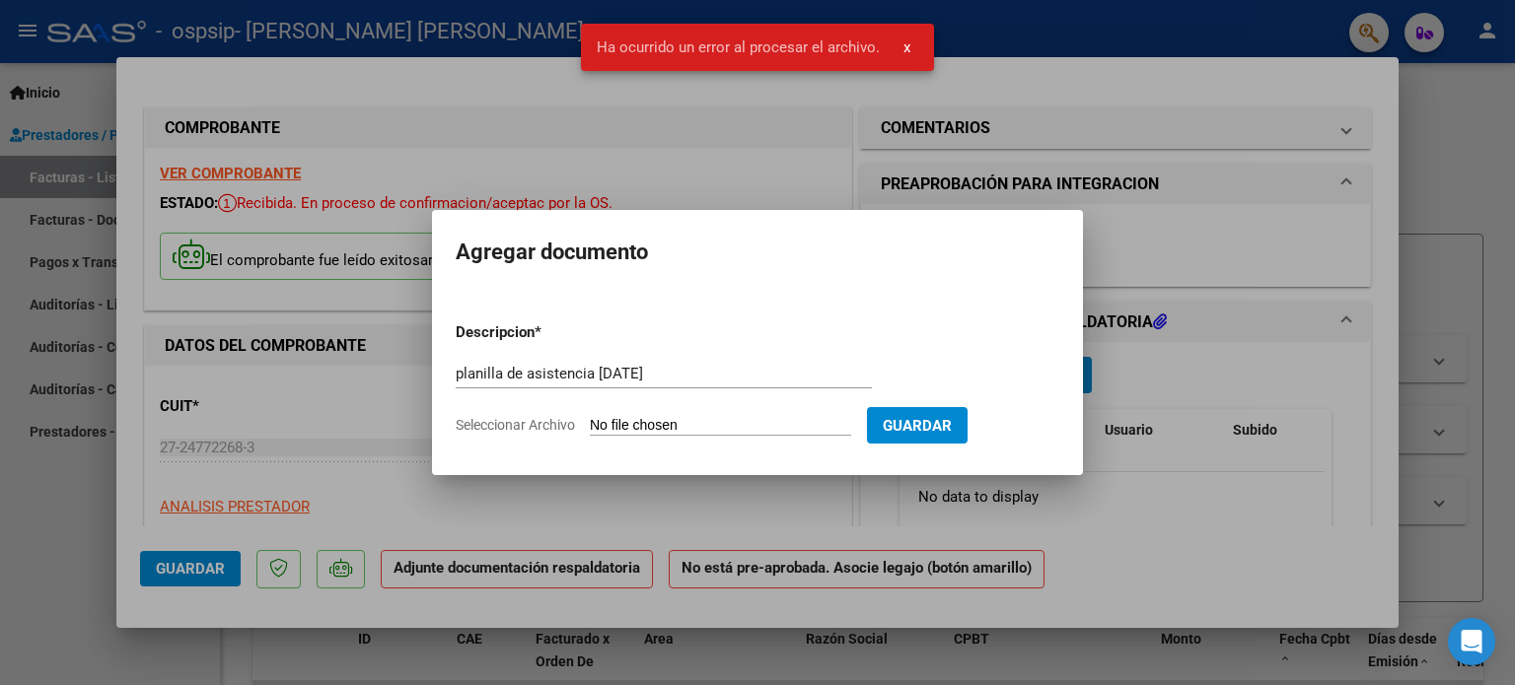
click at [903, 46] on span "x" at bounding box center [906, 47] width 7 height 18
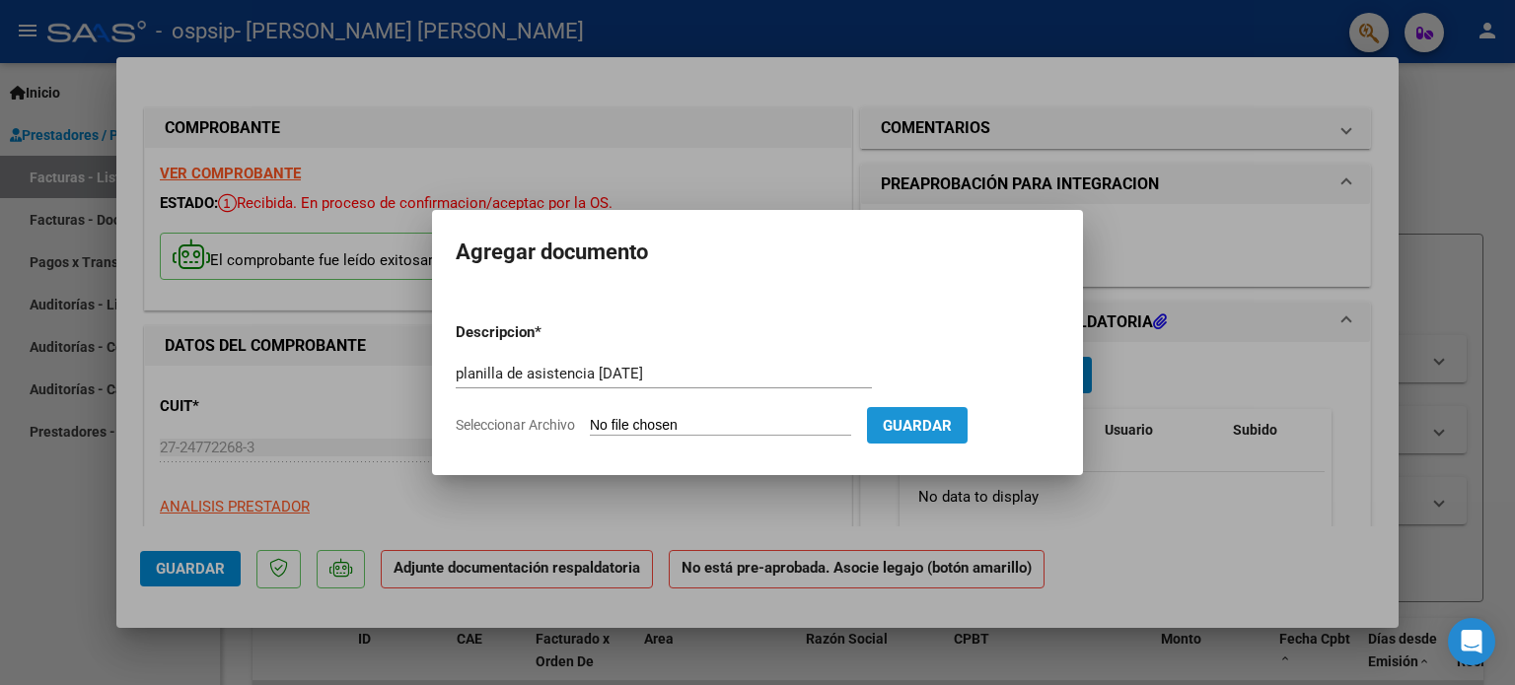
click at [952, 425] on span "Guardar" at bounding box center [917, 426] width 69 height 18
click at [560, 363] on div "planilla de asistencia [DATE] Escriba aquí una descripcion" at bounding box center [664, 374] width 416 height 30
click at [730, 413] on form "Descripcion * planilla de asistencia [DATE] Escriba aquí una descripcion Selecc…" at bounding box center [758, 379] width 604 height 144
click at [161, 571] on div at bounding box center [757, 342] width 1515 height 685
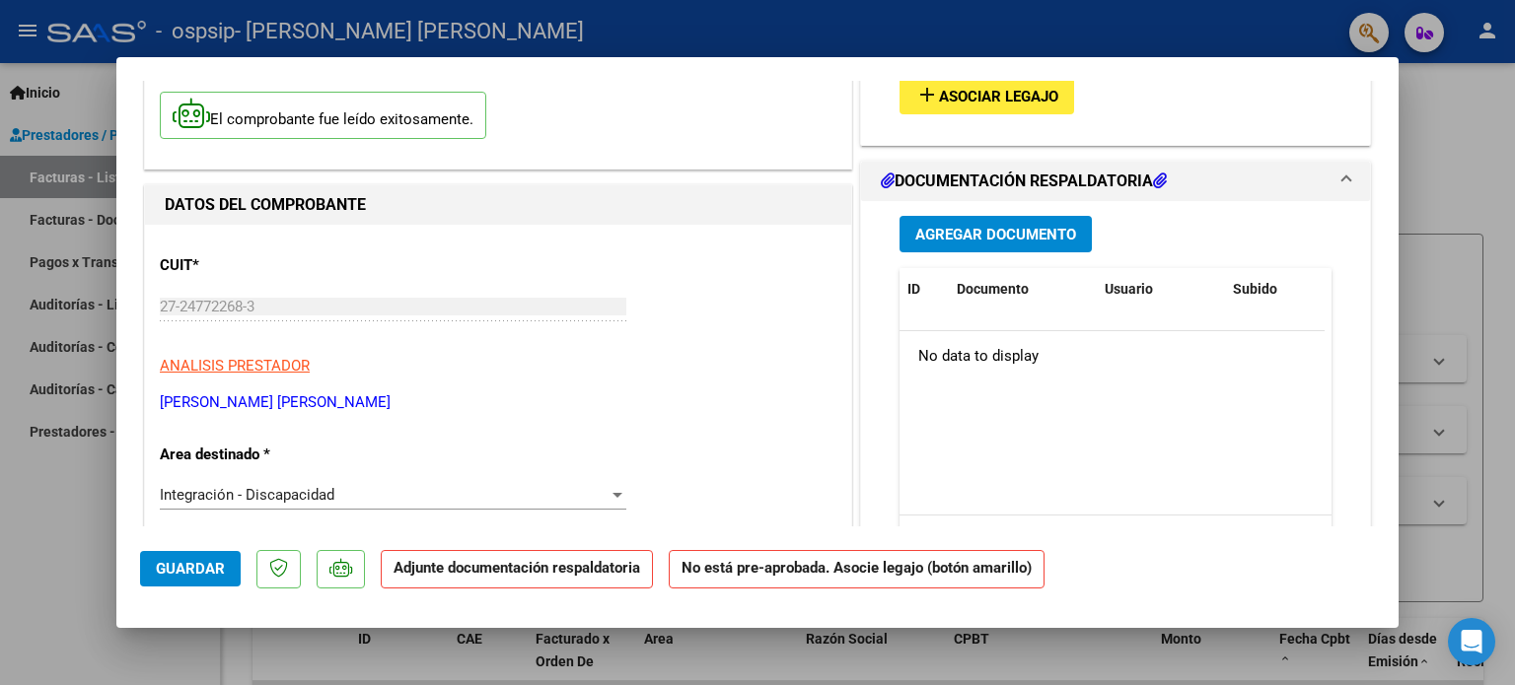
scroll to position [296, 0]
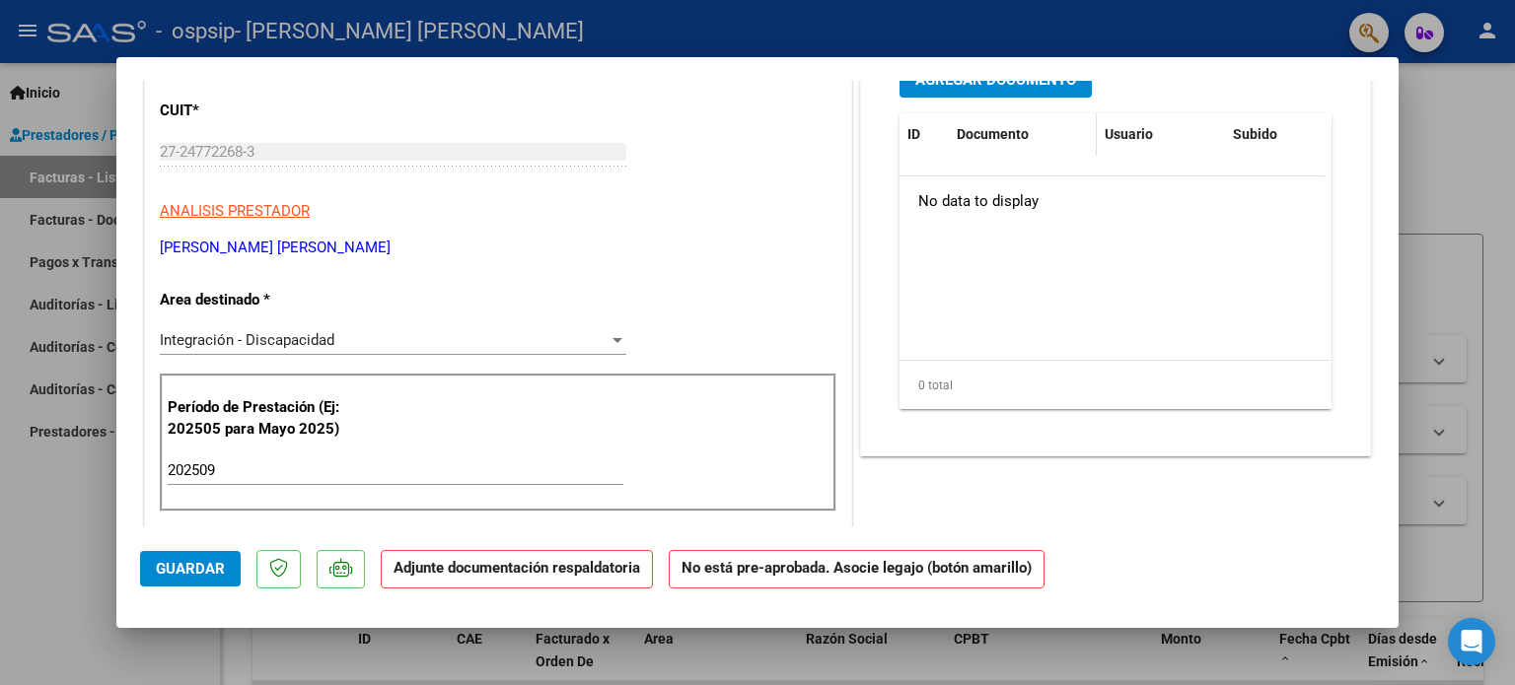
click at [972, 139] on span "Documento" at bounding box center [993, 134] width 72 height 16
click at [1121, 131] on span "Usuario" at bounding box center [1128, 134] width 48 height 16
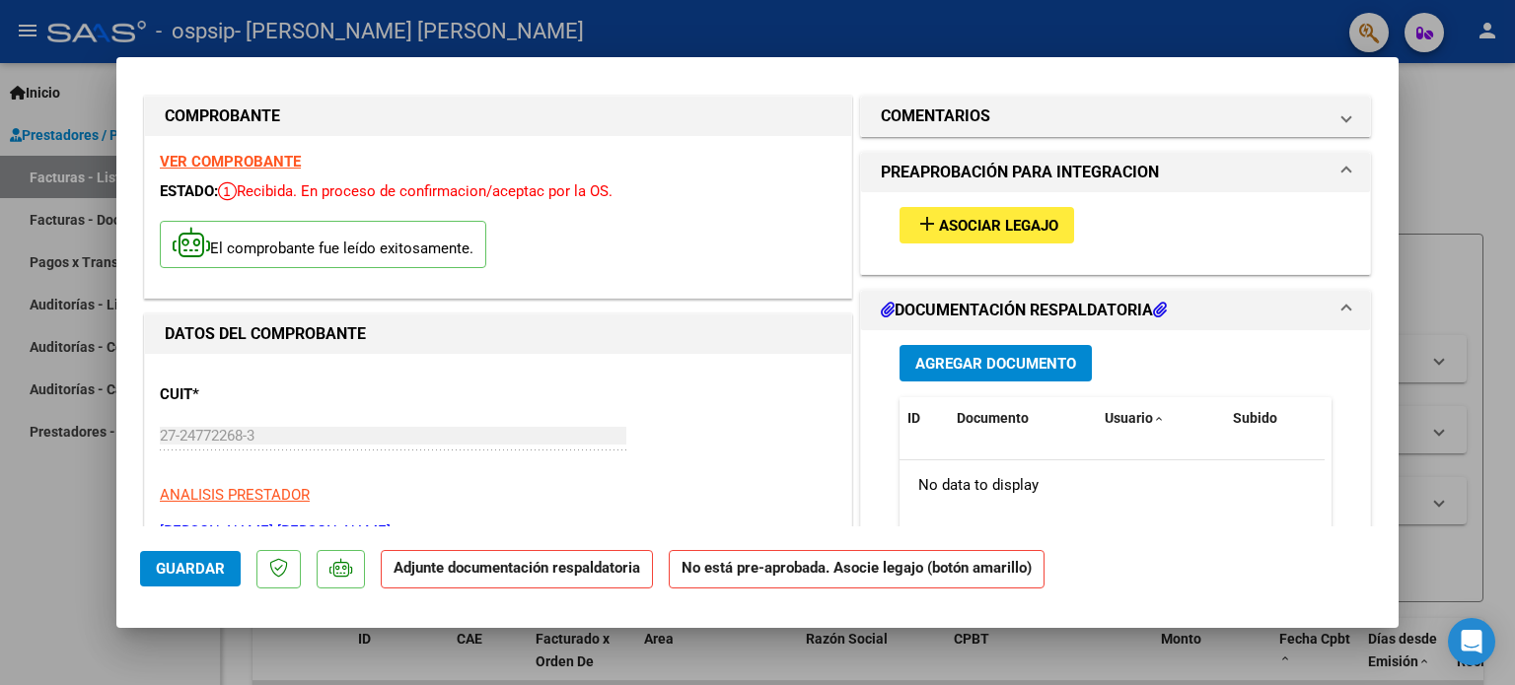
scroll to position [0, 0]
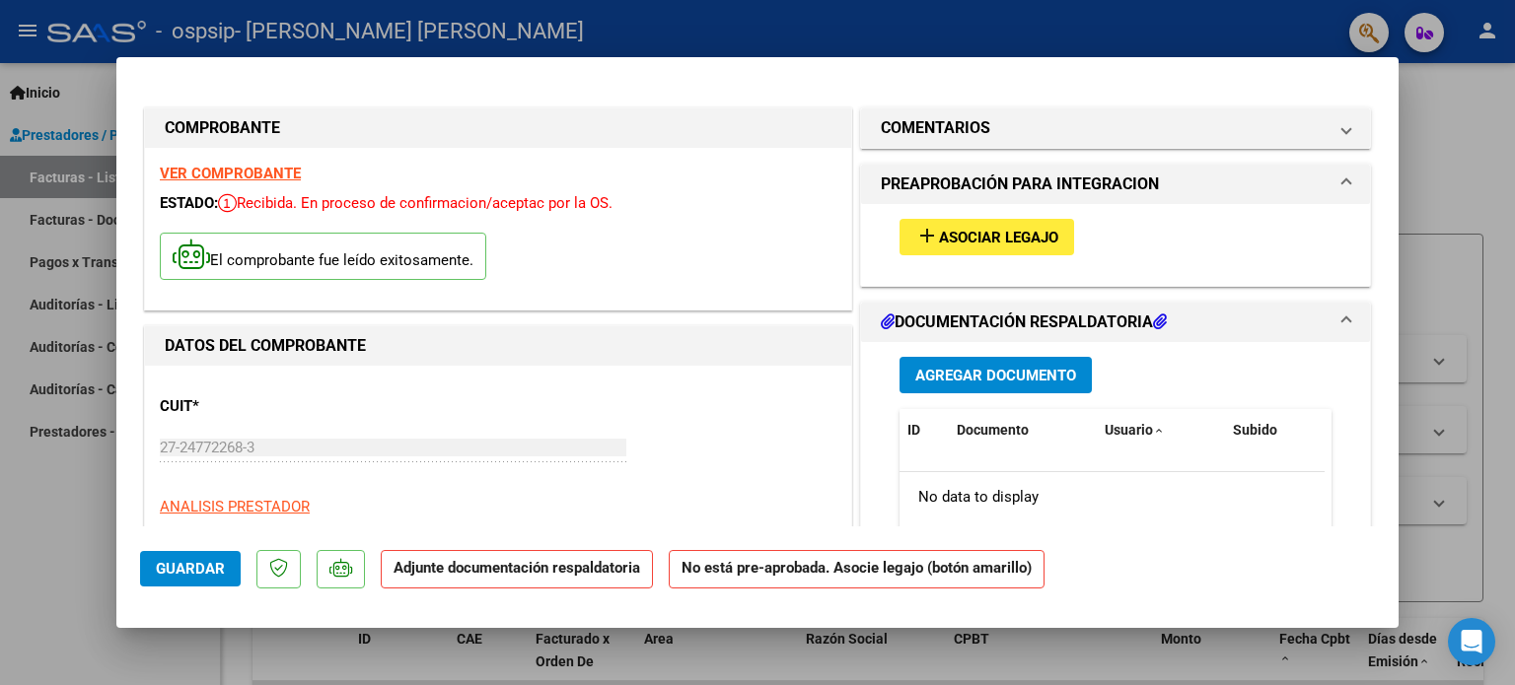
click at [990, 319] on h1 "DOCUMENTACIÓN RESPALDATORIA" at bounding box center [1024, 323] width 286 height 24
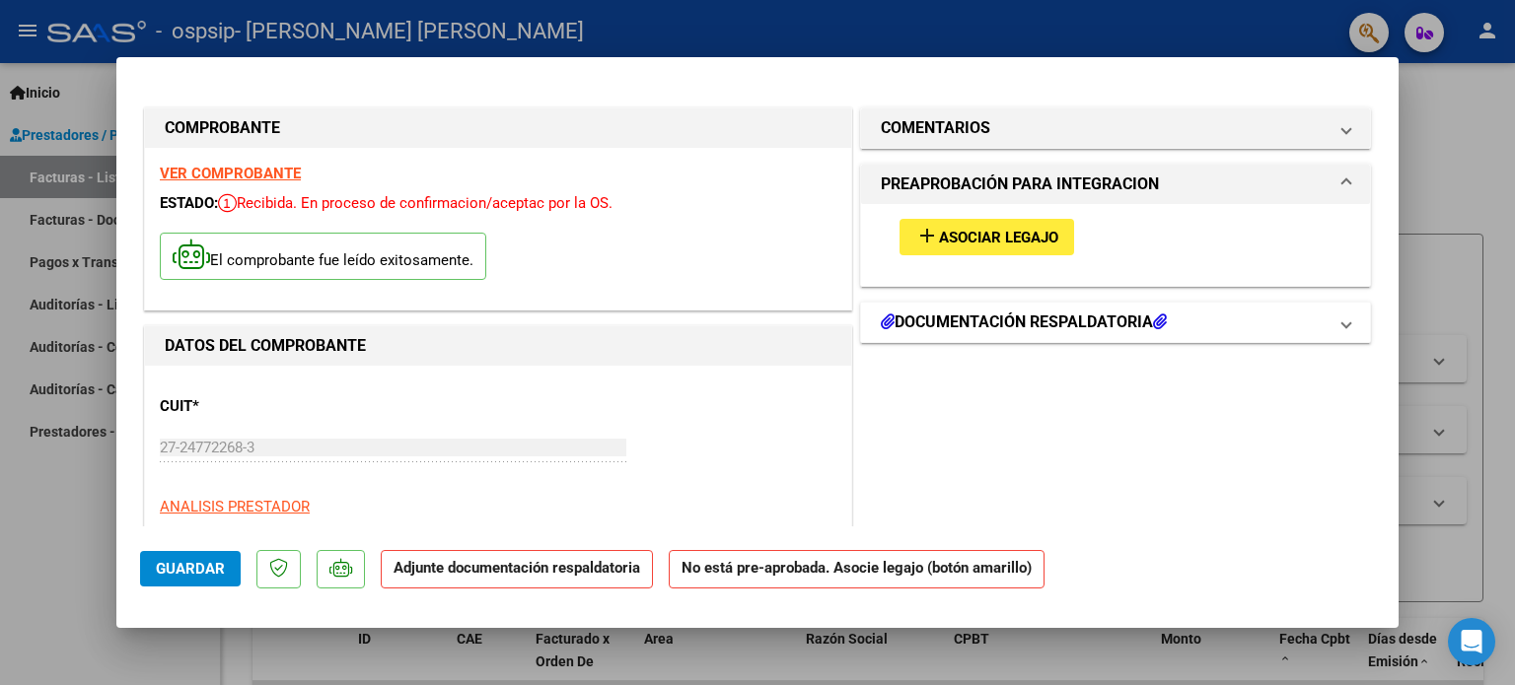
click at [1085, 321] on h1 "DOCUMENTACIÓN RESPALDATORIA" at bounding box center [1024, 323] width 286 height 24
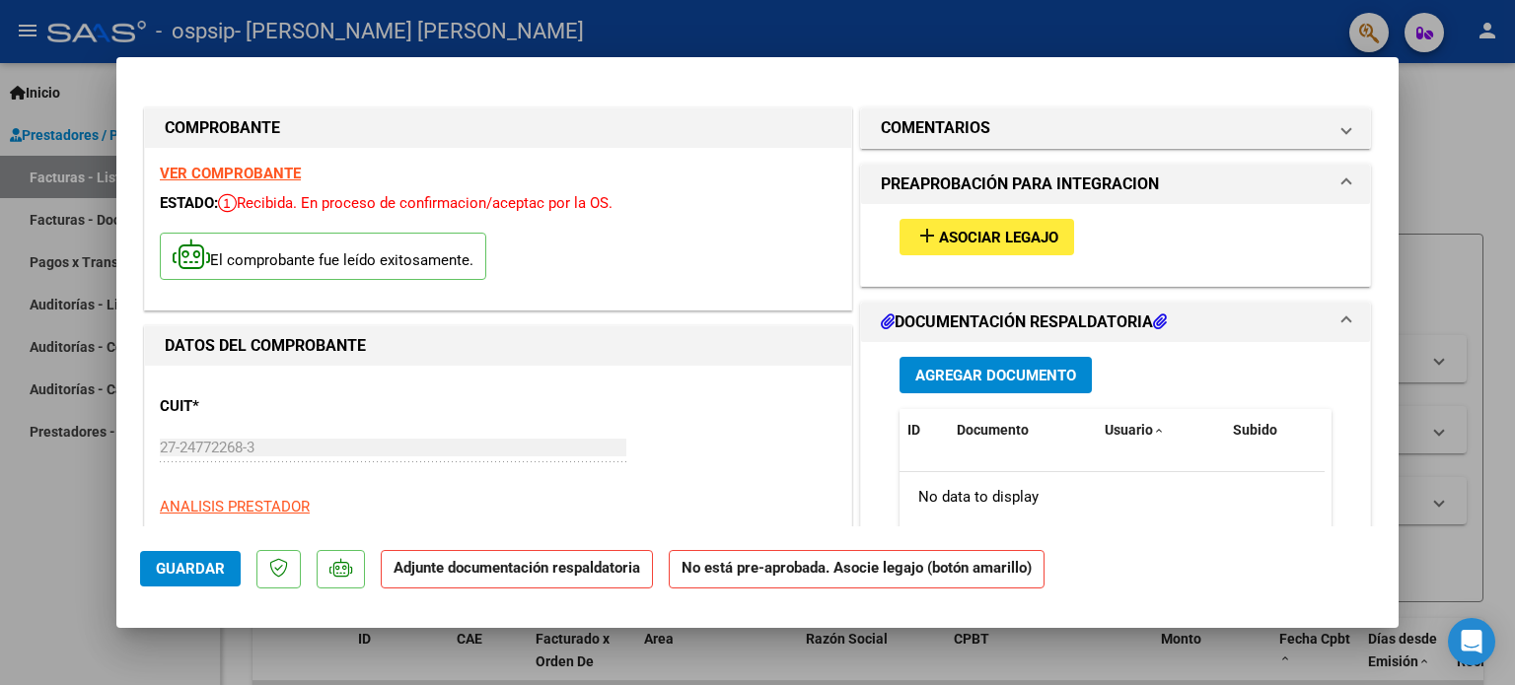
click at [451, 573] on strong "Adjunte documentación respaldatoria" at bounding box center [516, 568] width 247 height 18
click at [164, 572] on span "Guardar" at bounding box center [190, 569] width 69 height 18
click at [963, 376] on span "Agregar Documento" at bounding box center [995, 376] width 161 height 18
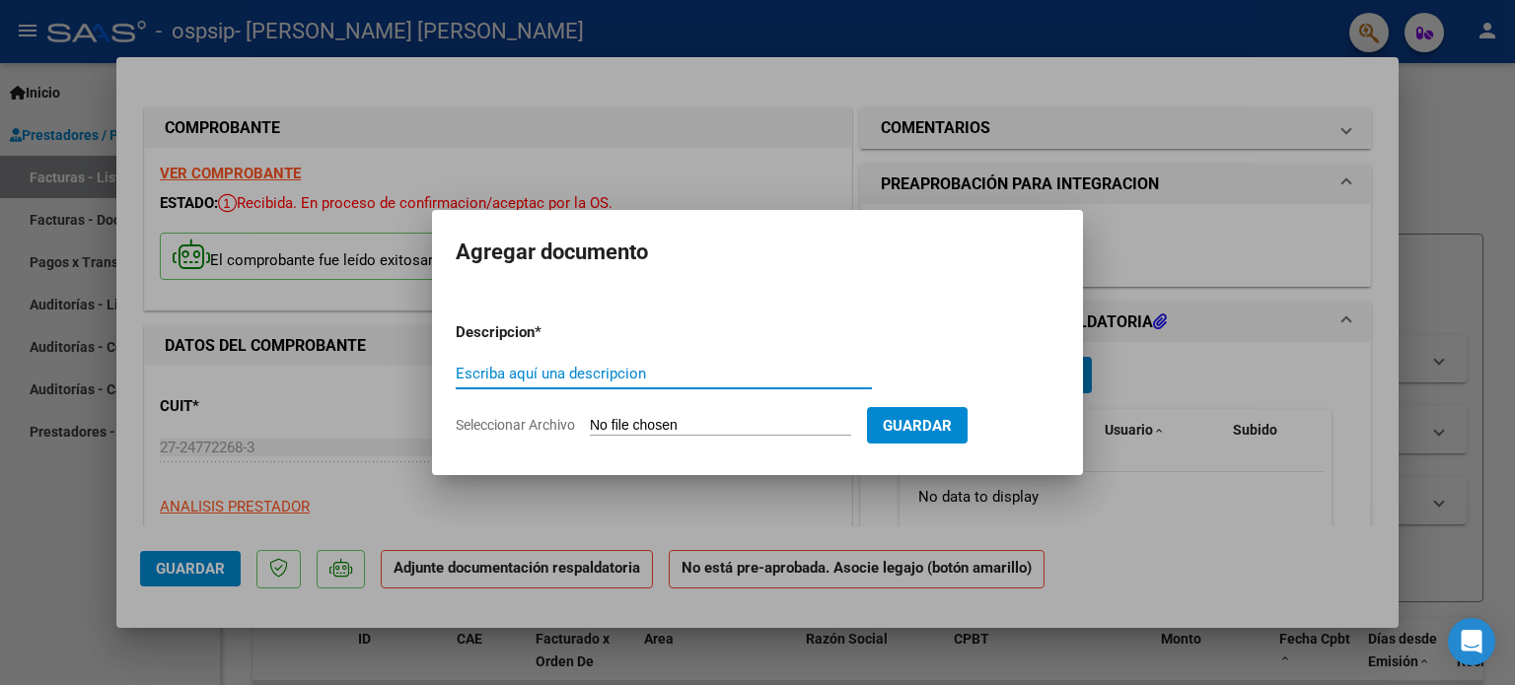
click at [633, 373] on input "Escriba aquí una descripcion" at bounding box center [664, 374] width 416 height 18
type input "planilla de asistencia septiembre 2025"
click at [762, 424] on input "Seleccionar Archivo" at bounding box center [720, 426] width 261 height 19
type input "C:\fakepath\planilla [DATE].pdf"
click at [947, 417] on span "Guardar" at bounding box center [917, 426] width 69 height 18
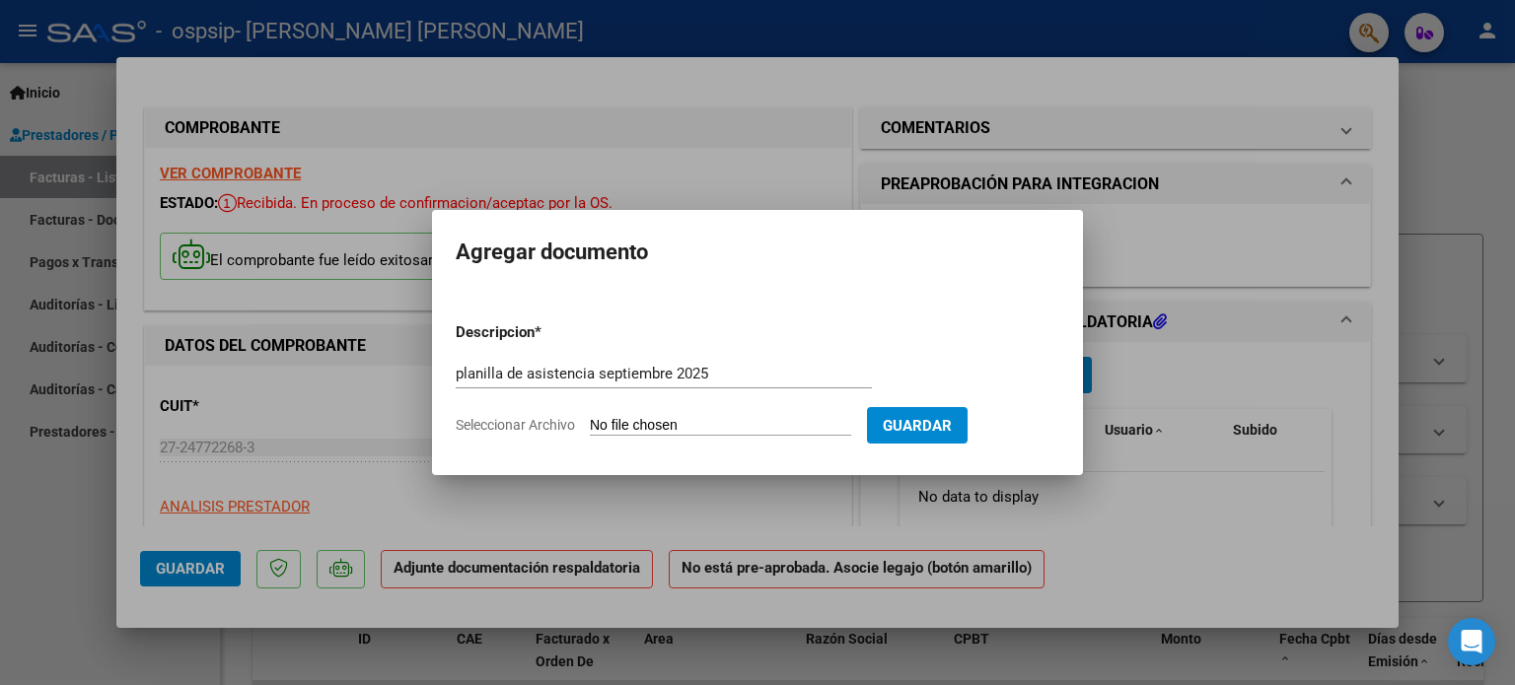
click at [664, 421] on input "Seleccionar Archivo" at bounding box center [720, 426] width 261 height 19
type input "C:\fakepath\planilla [DATE].pdf"
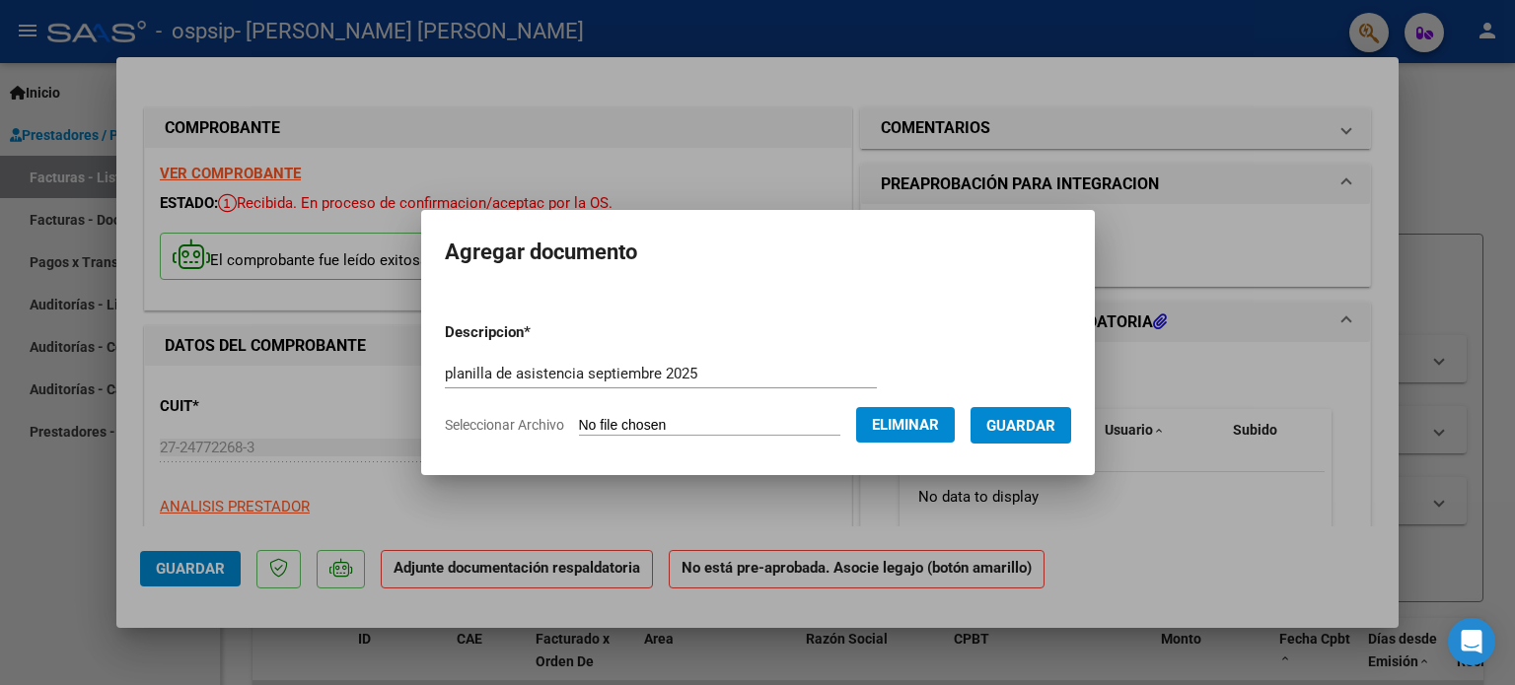
click at [1041, 422] on span "Guardar" at bounding box center [1020, 426] width 69 height 18
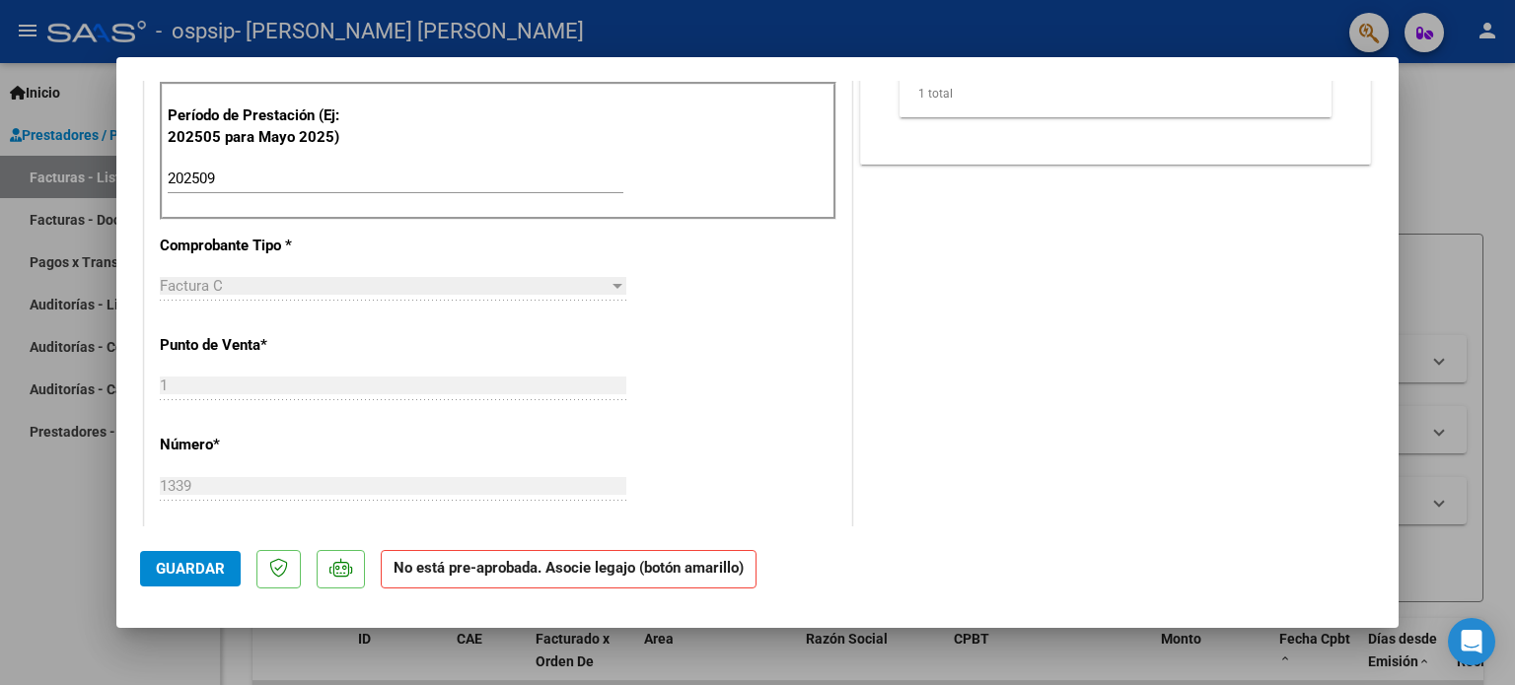
scroll to position [789, 0]
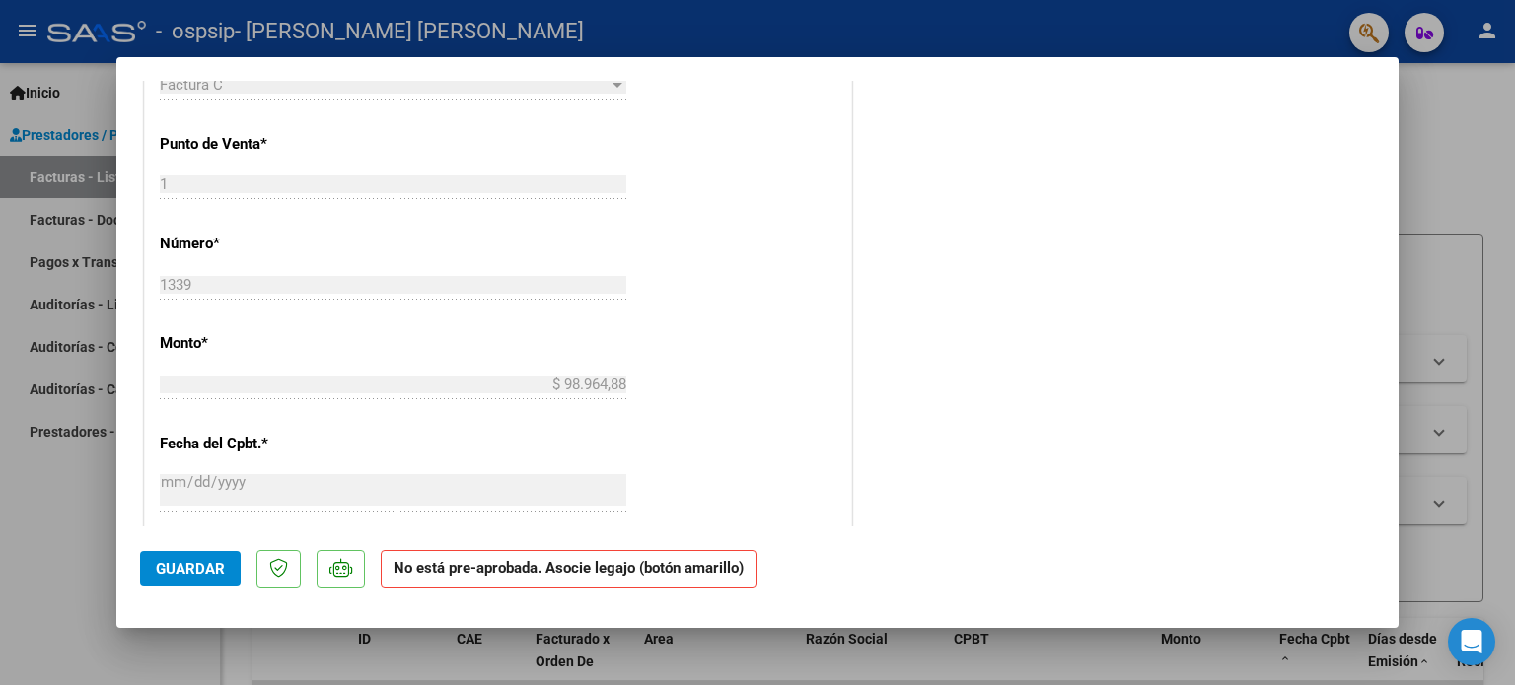
click at [206, 574] on span "Guardar" at bounding box center [190, 569] width 69 height 18
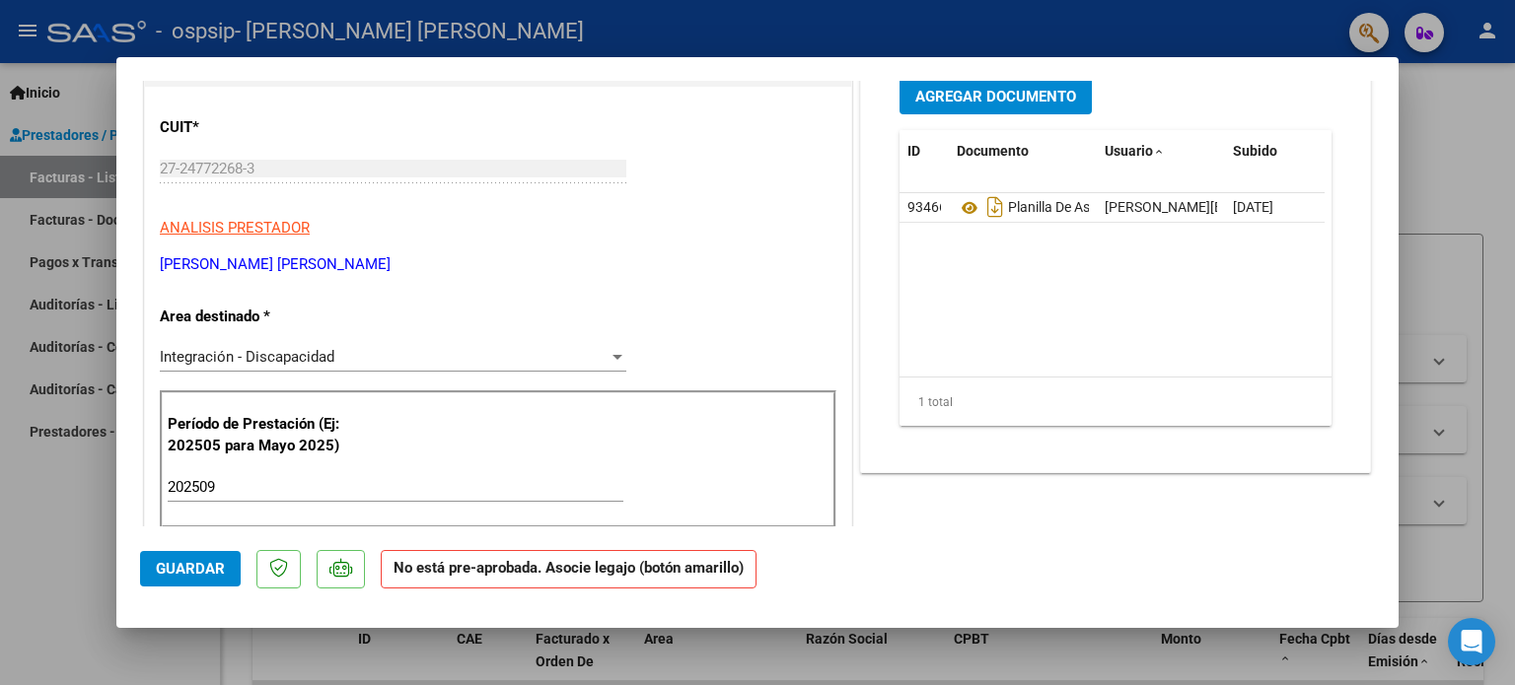
scroll to position [0, 0]
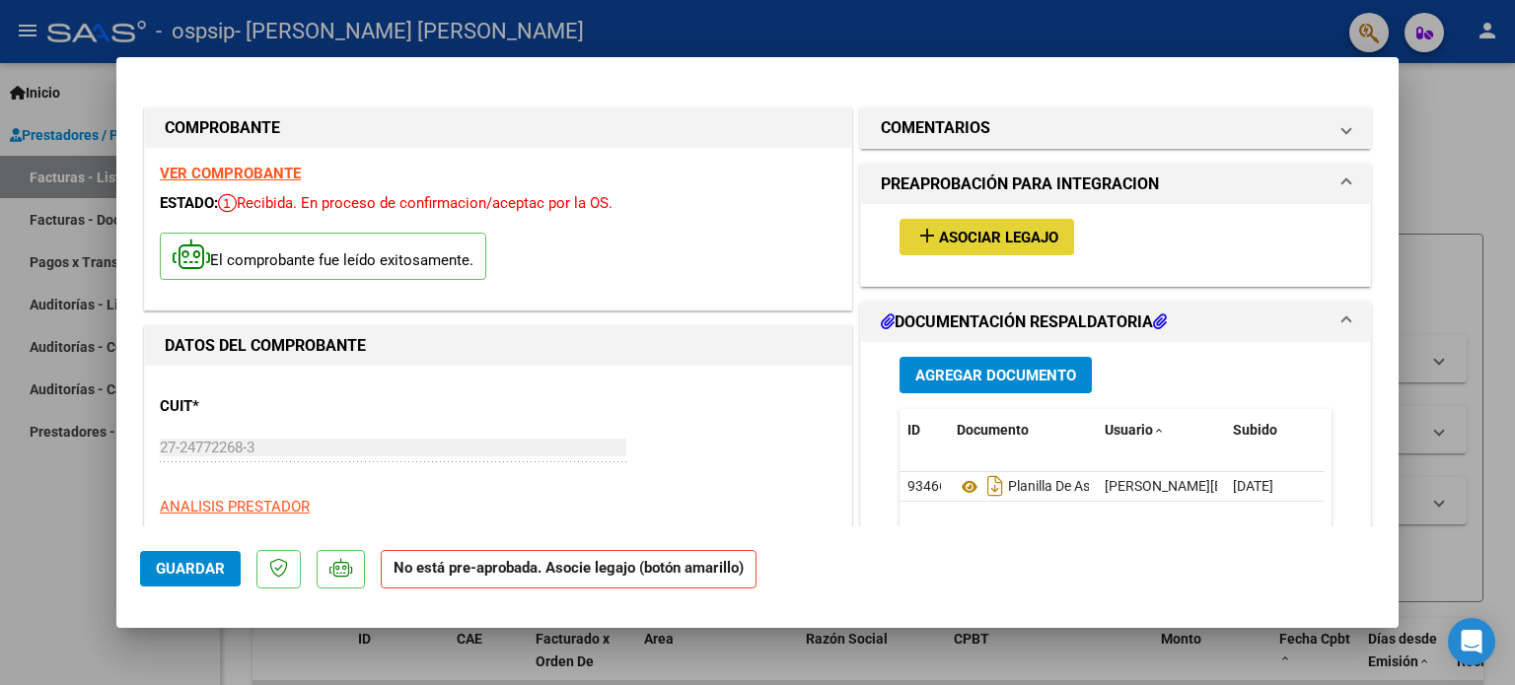
click at [969, 235] on span "Asociar Legajo" at bounding box center [998, 238] width 119 height 18
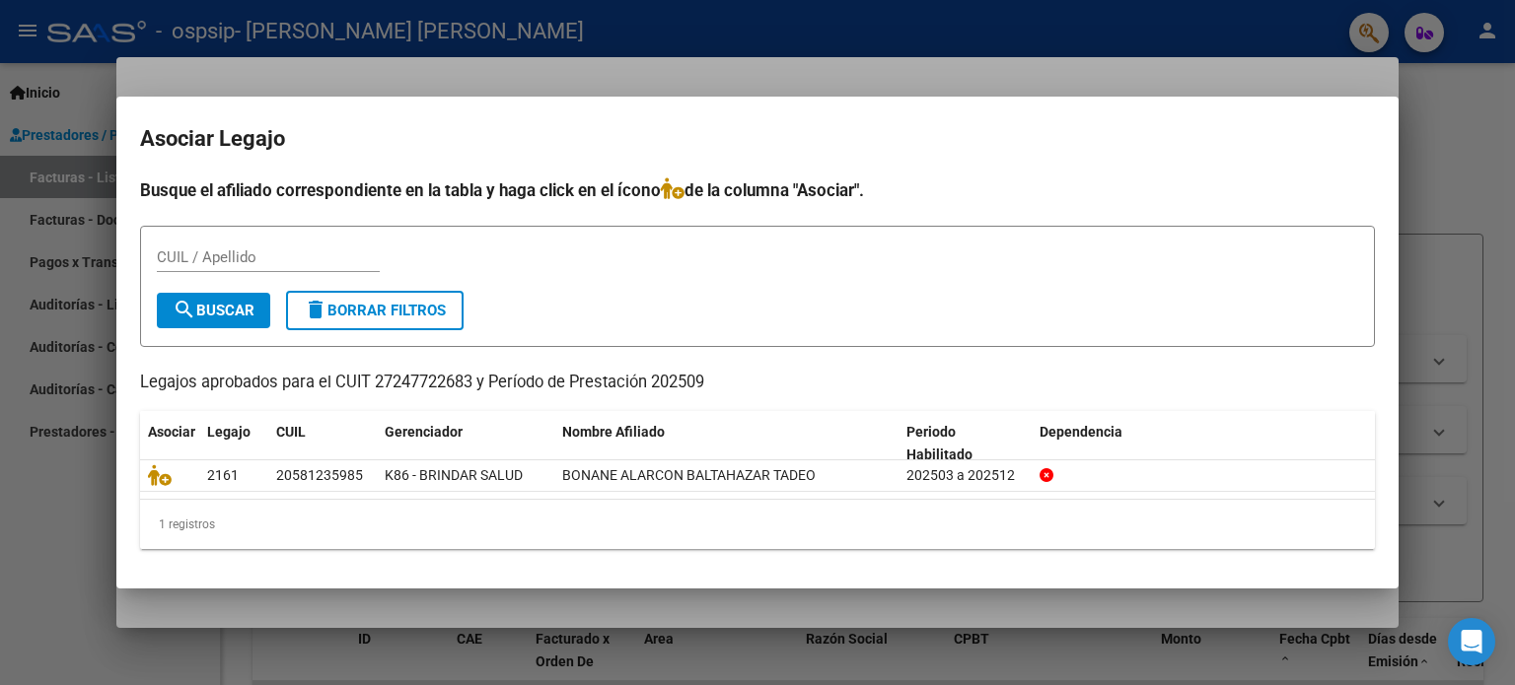
click at [1492, 127] on div at bounding box center [757, 342] width 1515 height 685
